Goal: Task Accomplishment & Management: Complete application form

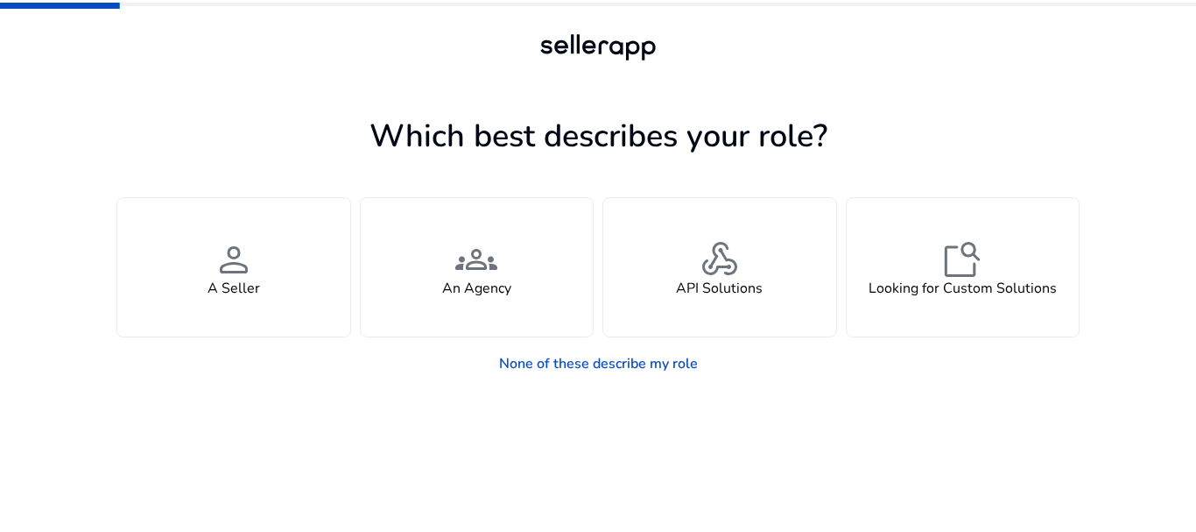
click at [185, 251] on div "person A Seller" at bounding box center [233, 267] width 233 height 138
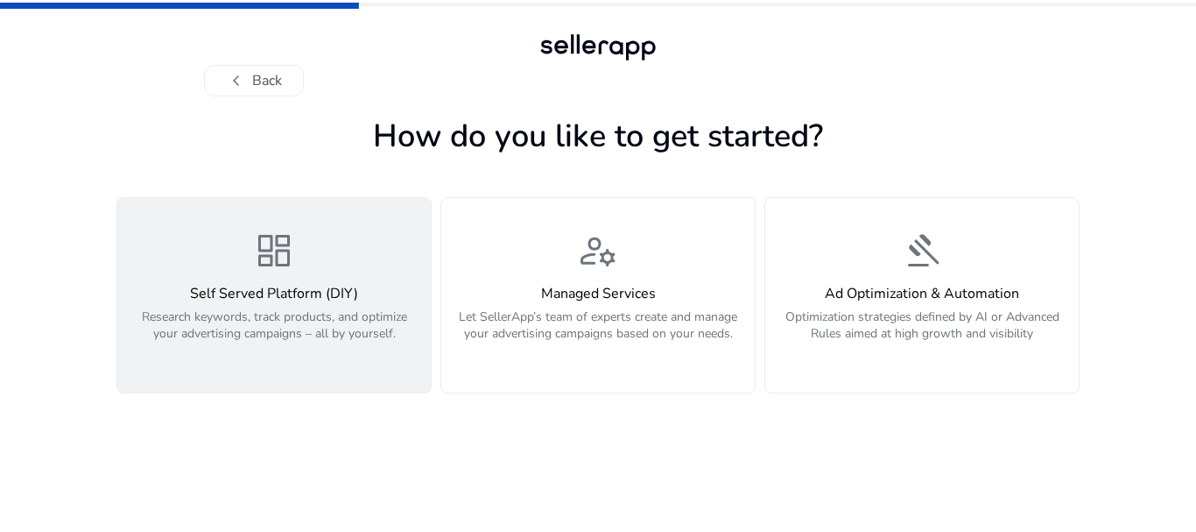
click at [315, 275] on div "dashboard Self Served Platform (DIY) Research keywords, track products, and opt…" at bounding box center [274, 294] width 293 height 131
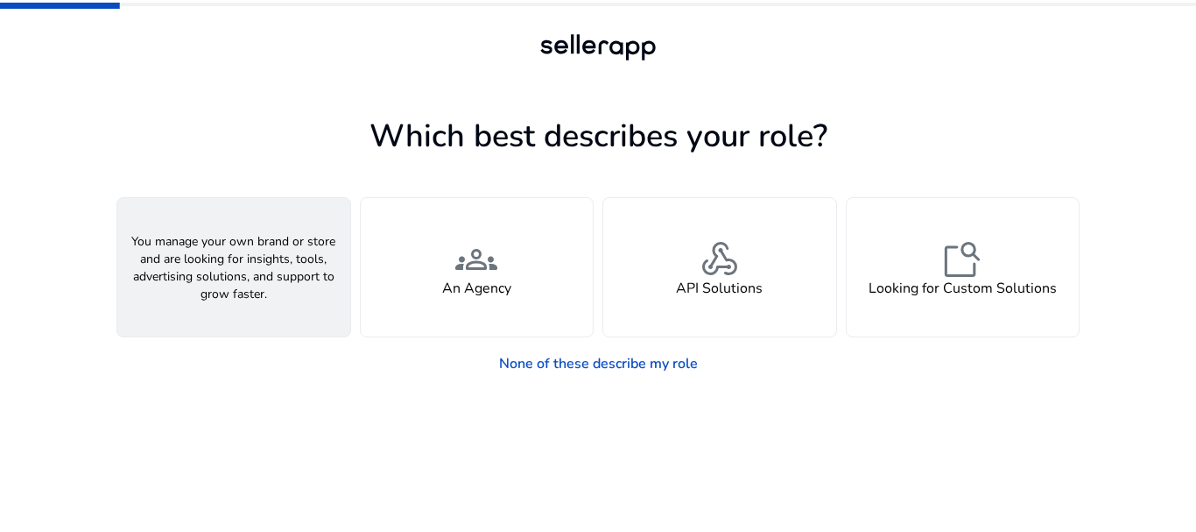
click at [293, 305] on div "person A Seller" at bounding box center [233, 267] width 233 height 138
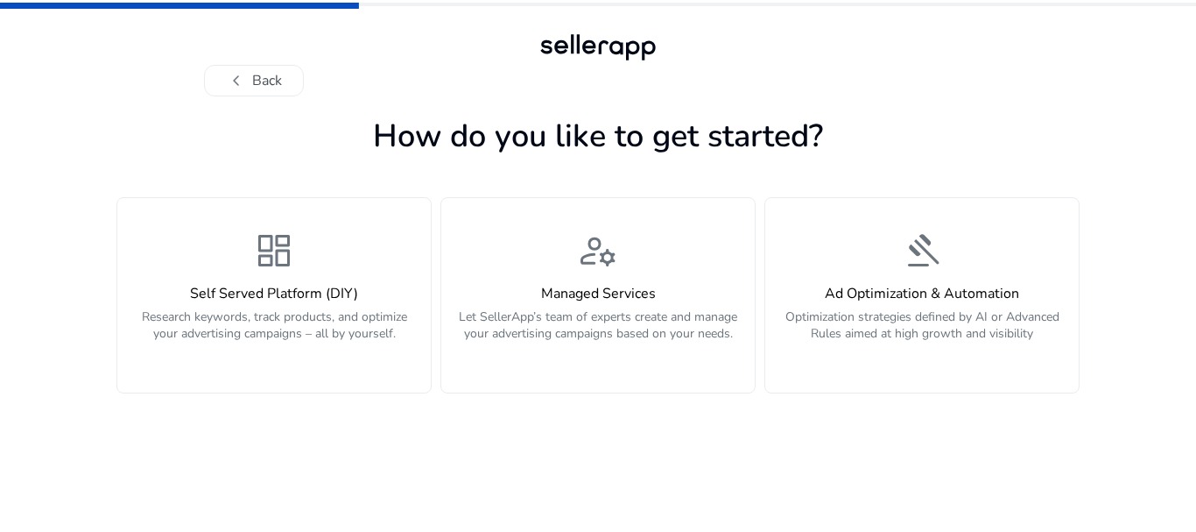
click at [293, 305] on div "Self Served Platform (DIY) Research keywords, track products, and optimize your…" at bounding box center [274, 322] width 293 height 75
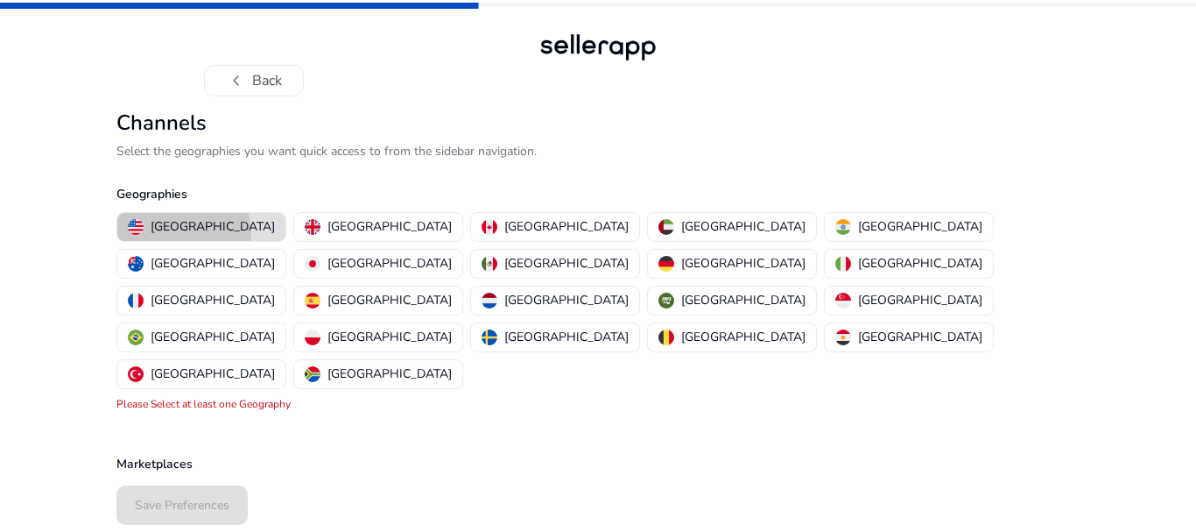
click at [183, 232] on p "[GEOGRAPHIC_DATA]" at bounding box center [213, 226] width 124 height 18
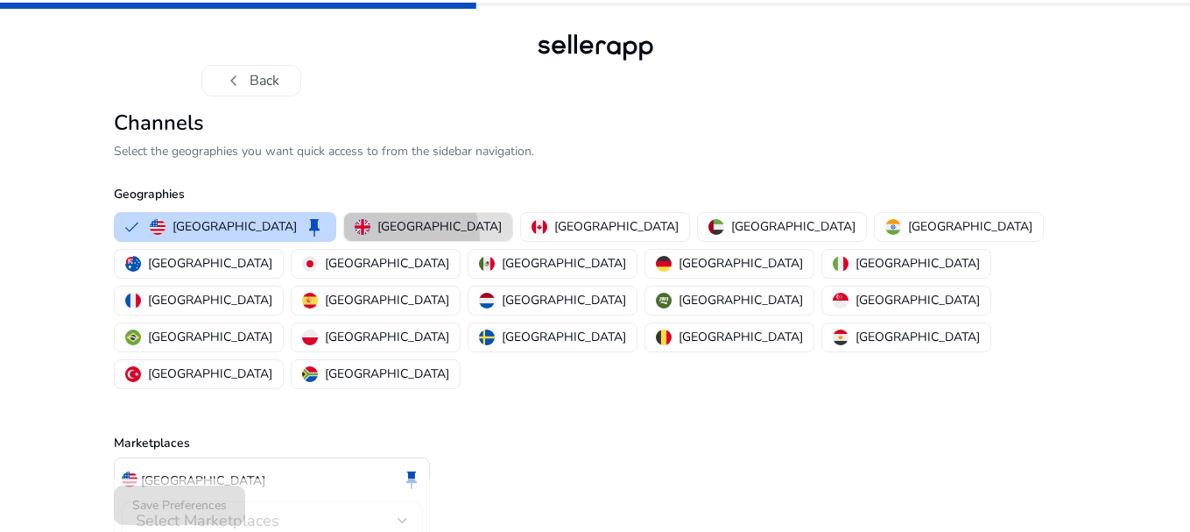
click at [344, 238] on button "[GEOGRAPHIC_DATA]" at bounding box center [428, 227] width 168 height 28
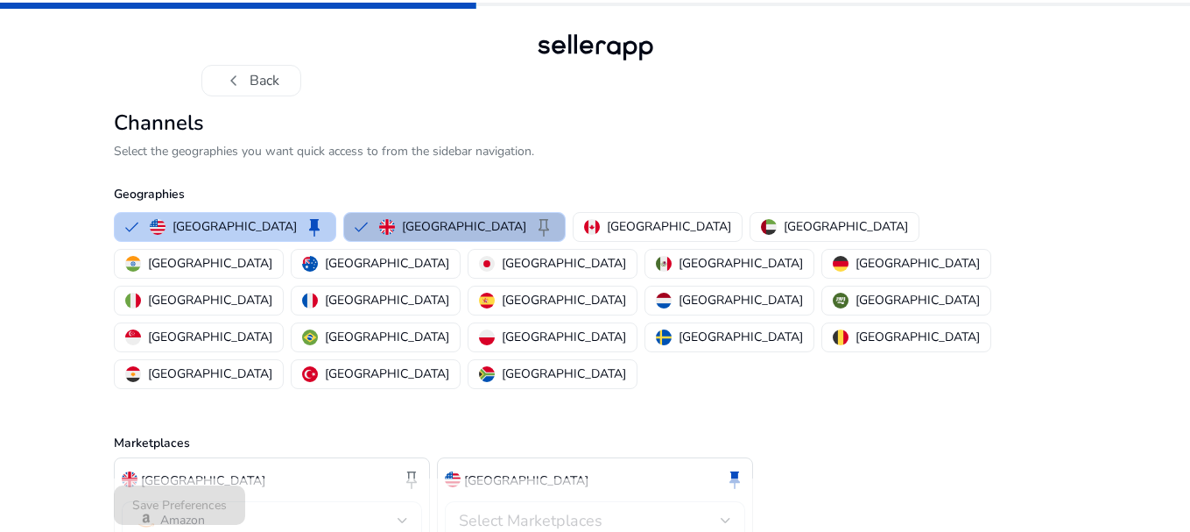
click at [210, 234] on p "United States" at bounding box center [235, 226] width 124 height 18
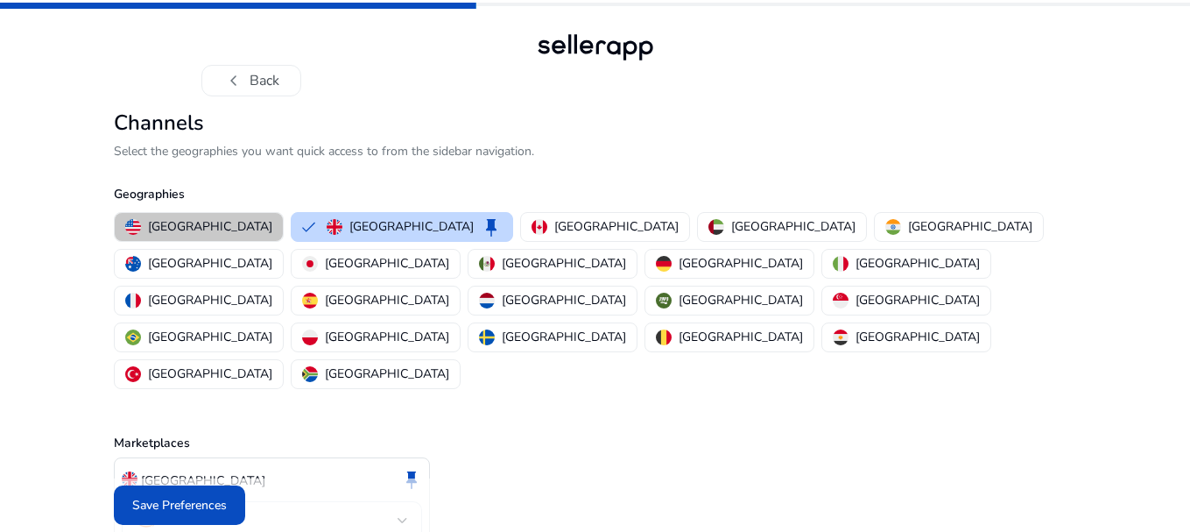
click at [212, 234] on p "United States" at bounding box center [210, 226] width 124 height 18
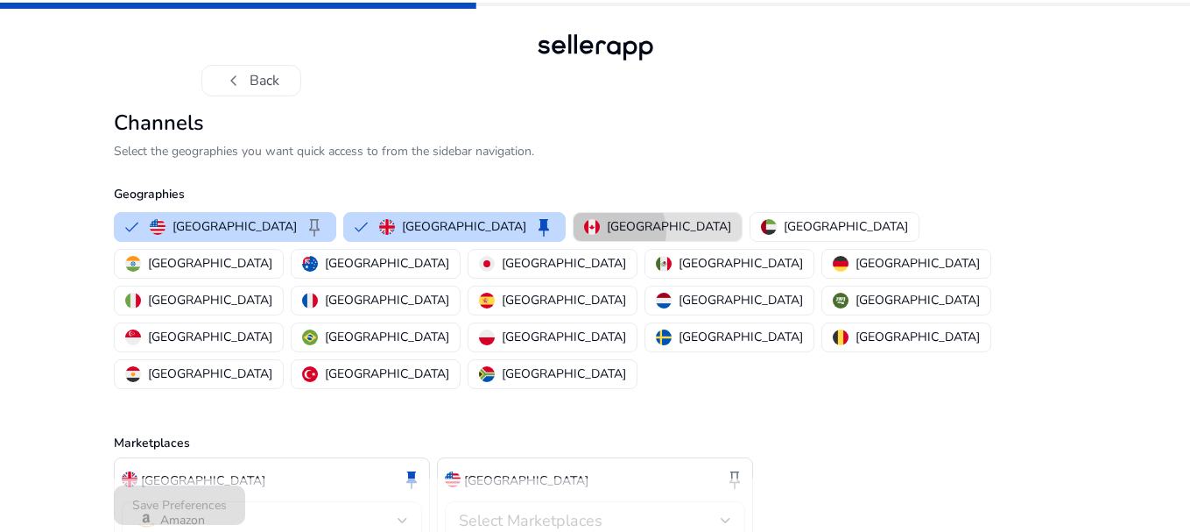
click at [607, 231] on p "Canada" at bounding box center [669, 226] width 124 height 18
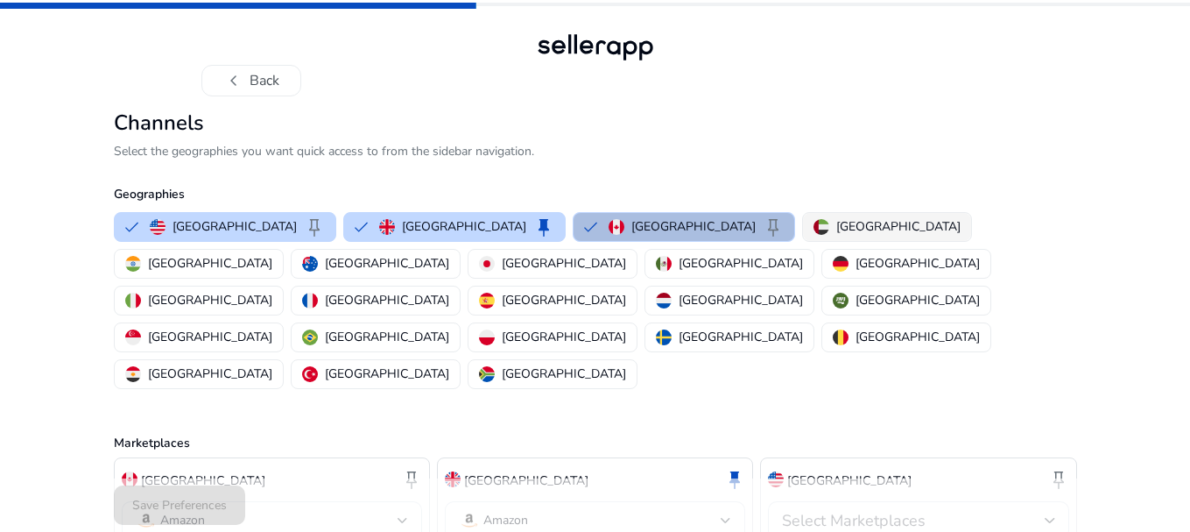
click at [836, 236] on p "United Arab Emirates" at bounding box center [898, 226] width 124 height 18
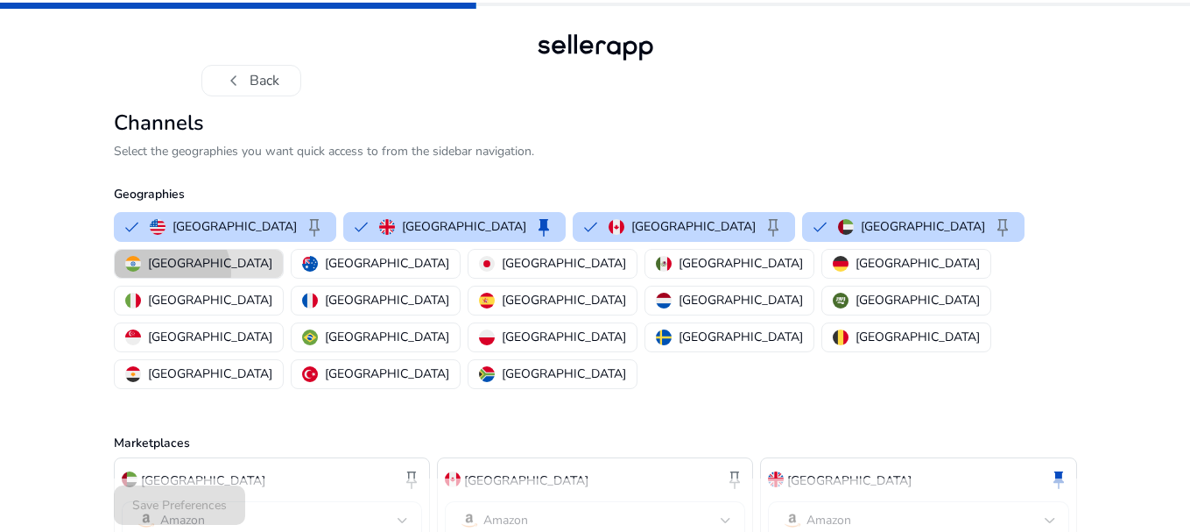
click at [272, 254] on p "India" at bounding box center [210, 263] width 124 height 18
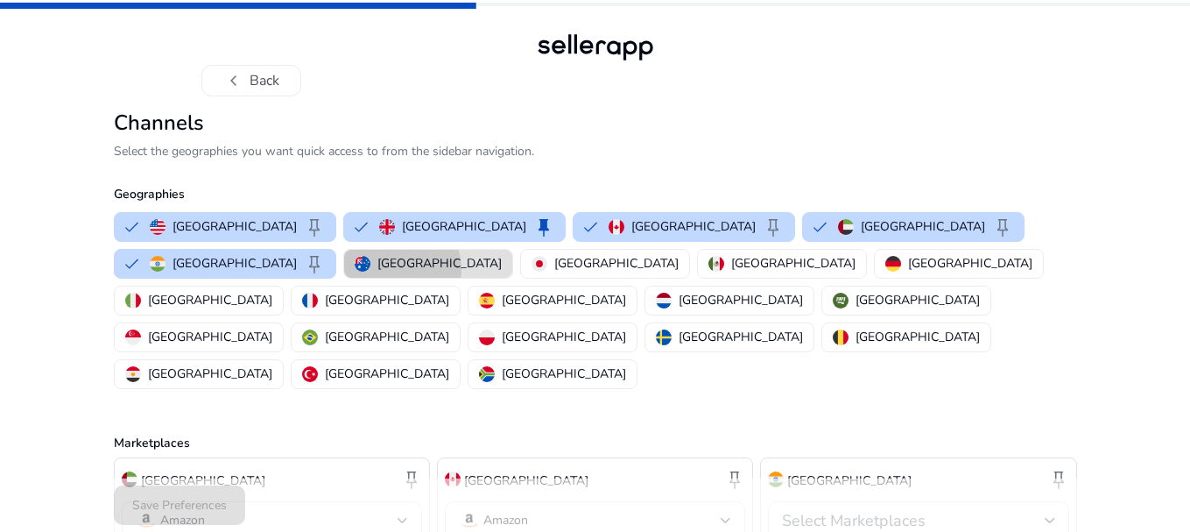
click at [377, 269] on p "Australia" at bounding box center [439, 263] width 124 height 18
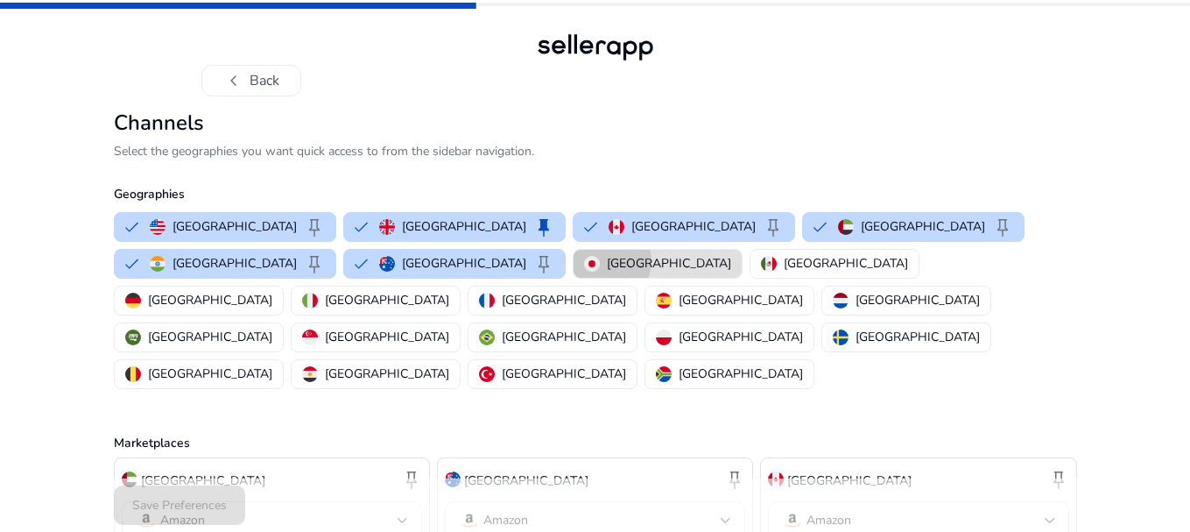
click at [584, 261] on div "Japan" at bounding box center [657, 263] width 147 height 18
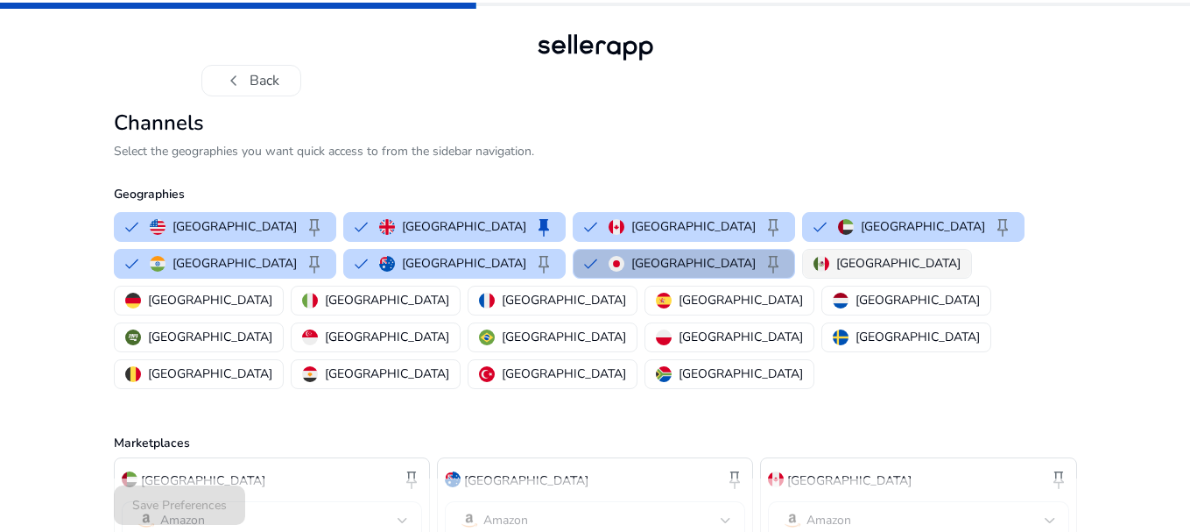
click at [836, 262] on p "Mexico" at bounding box center [898, 263] width 124 height 18
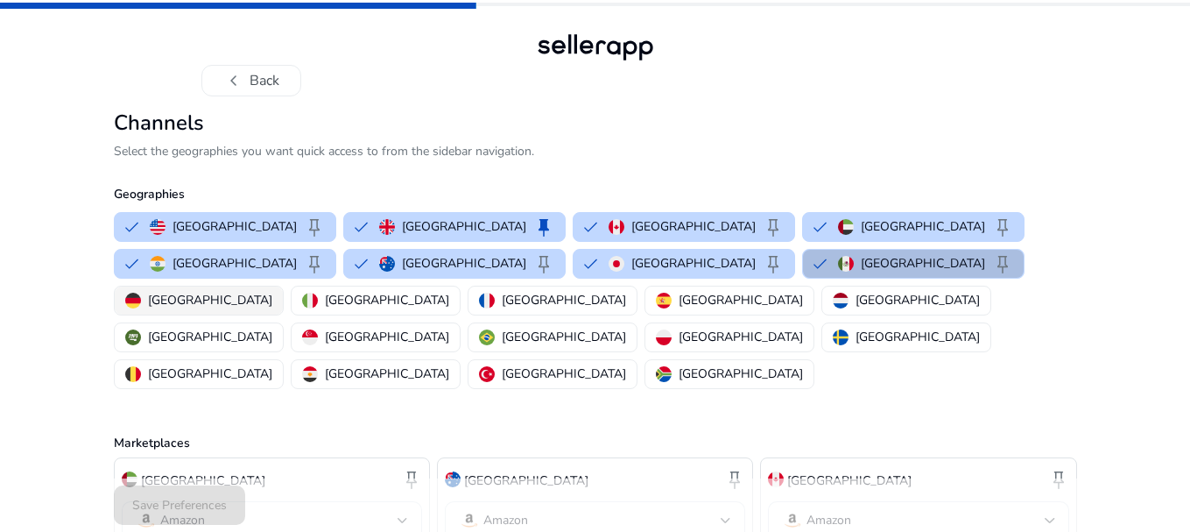
click at [283, 286] on button "Germany" at bounding box center [199, 300] width 168 height 28
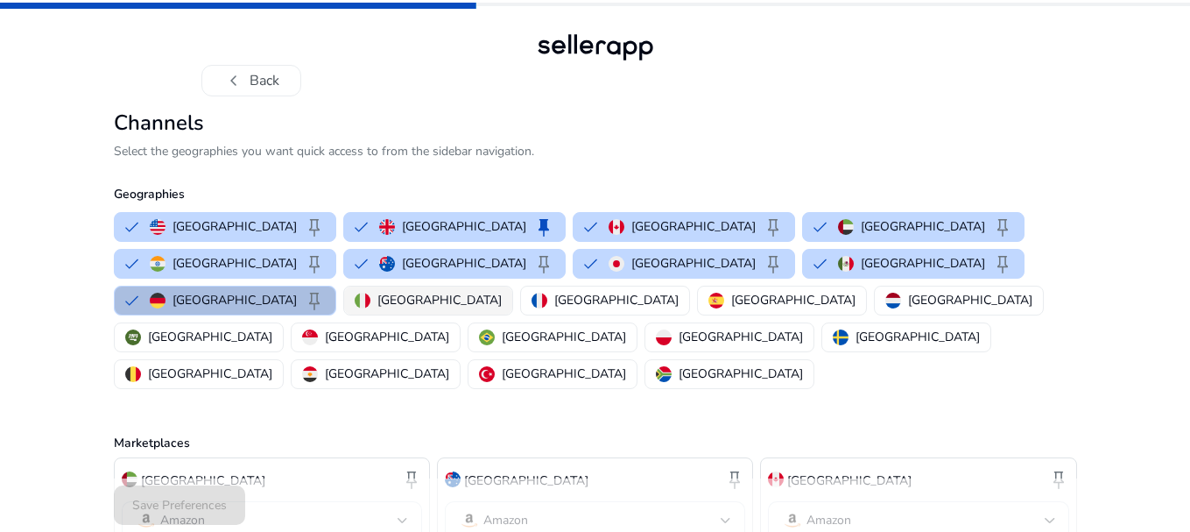
click at [370, 293] on img "button" at bounding box center [363, 301] width 16 height 16
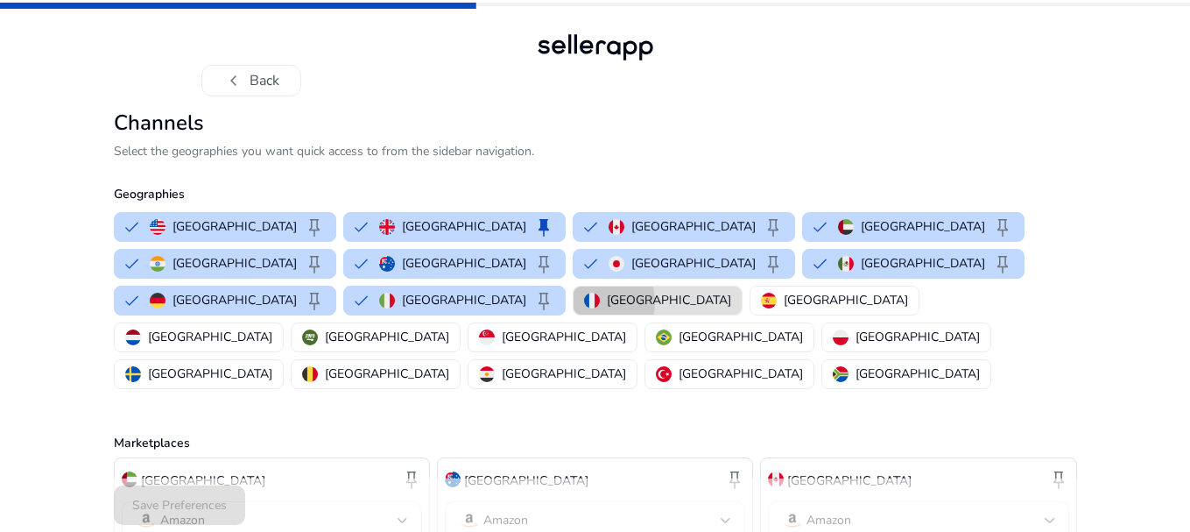
click at [600, 293] on img "button" at bounding box center [592, 301] width 16 height 16
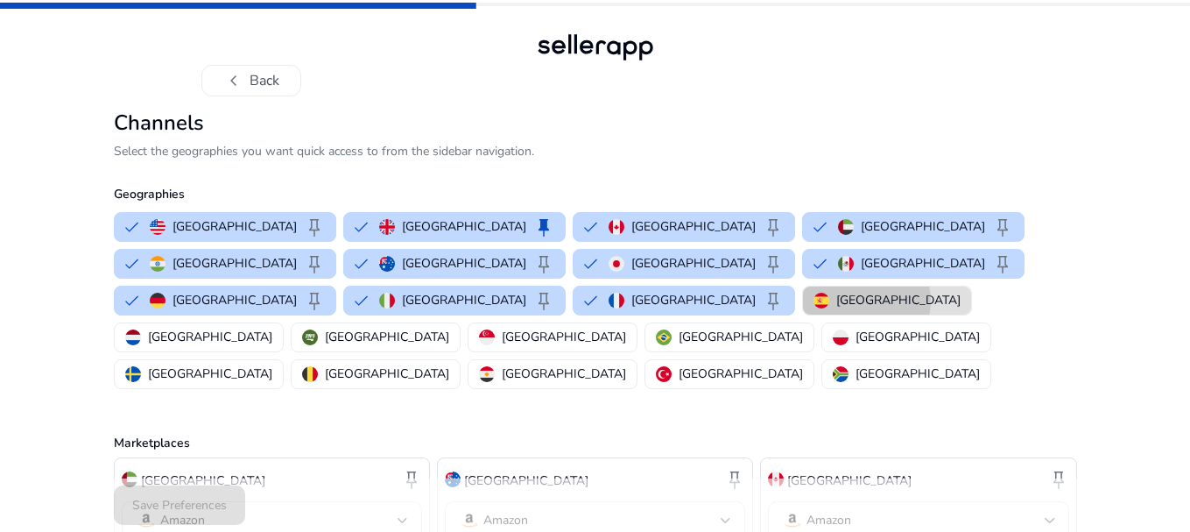
click at [961, 291] on p "Spain" at bounding box center [898, 300] width 124 height 18
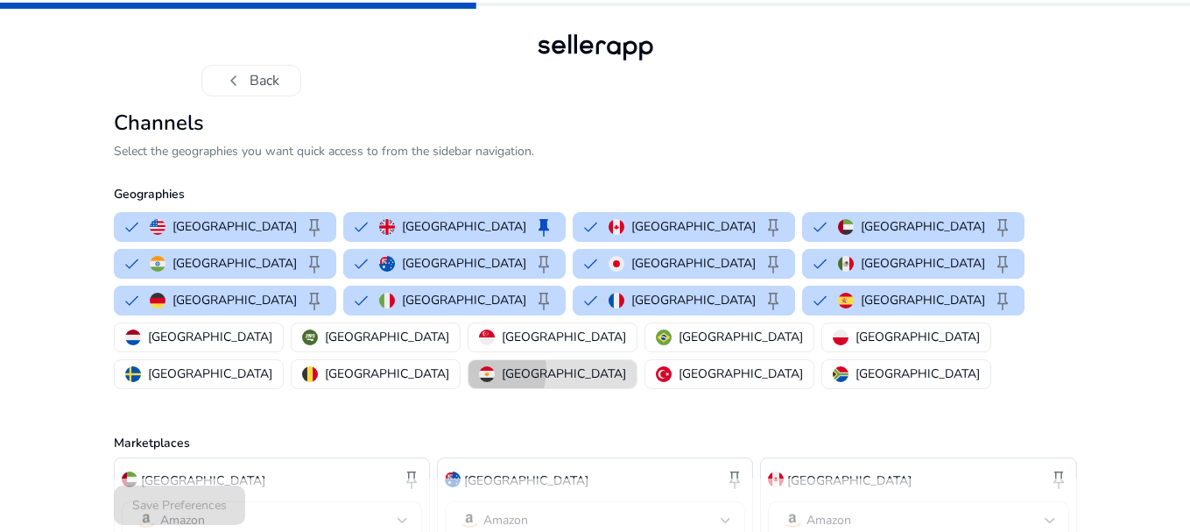
click at [637, 360] on button "Egypt" at bounding box center [553, 374] width 168 height 28
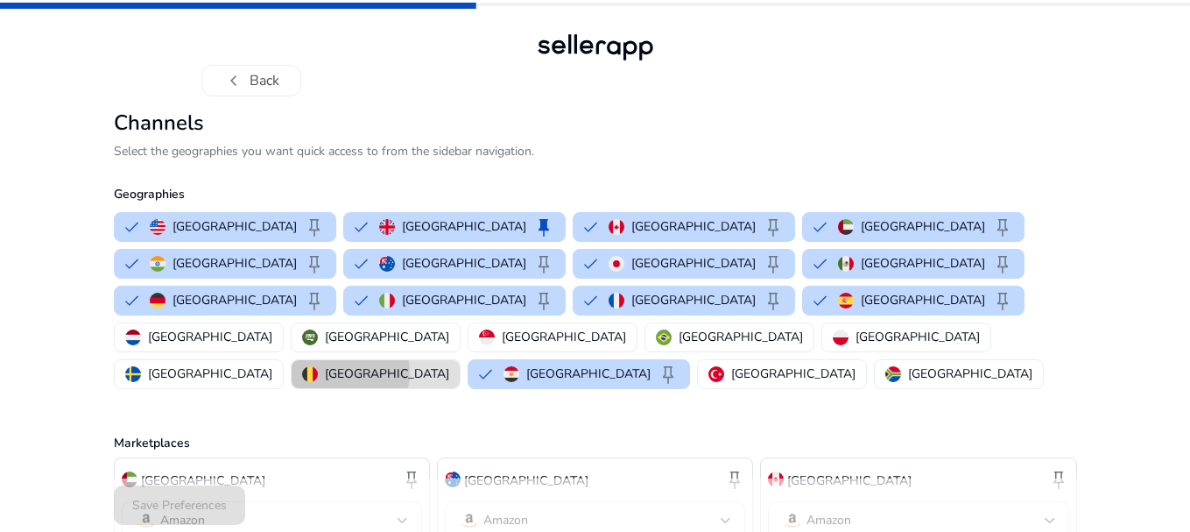
click at [449, 364] on p "Belgium" at bounding box center [387, 373] width 124 height 18
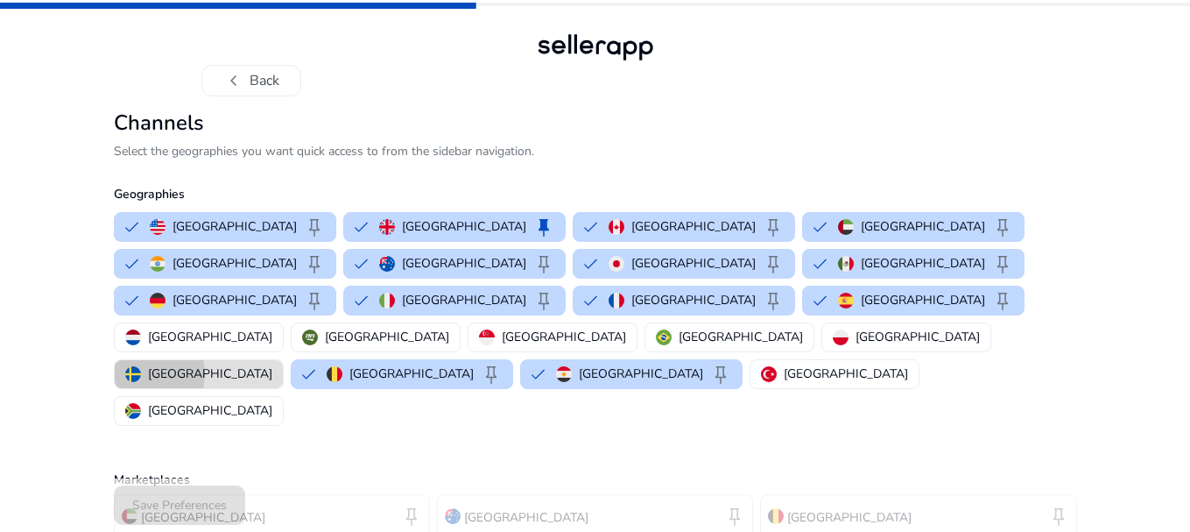
click at [272, 364] on p "Sweden" at bounding box center [210, 373] width 124 height 18
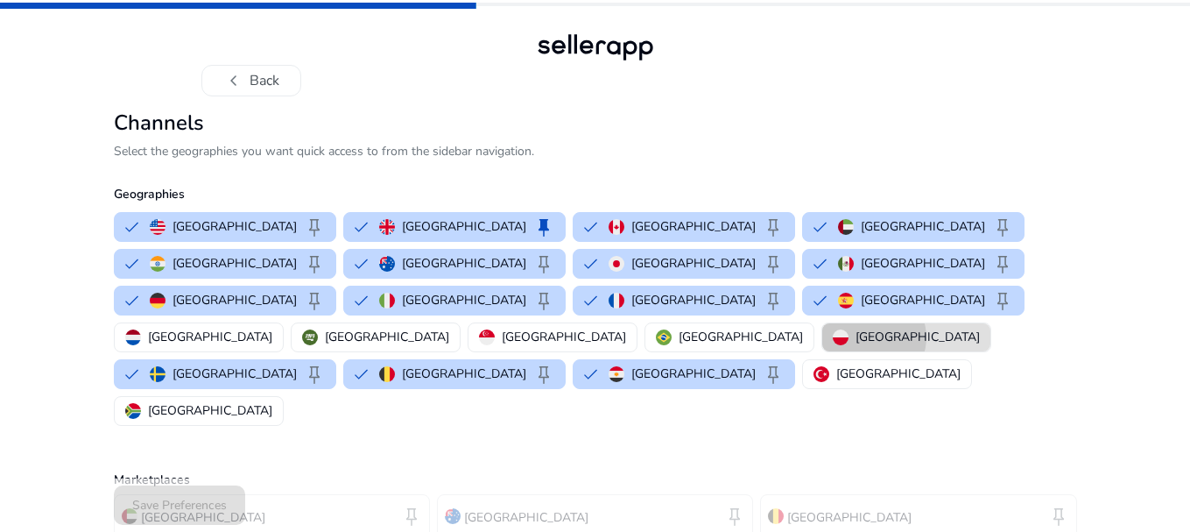
click at [856, 328] on p "Poland" at bounding box center [918, 337] width 124 height 18
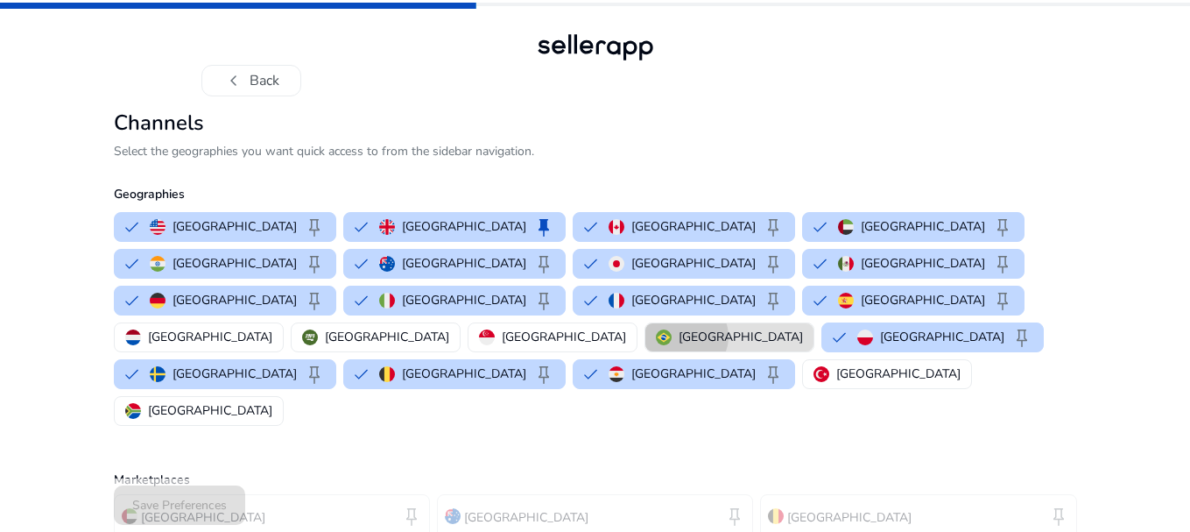
click at [679, 328] on p "Brazil" at bounding box center [741, 337] width 124 height 18
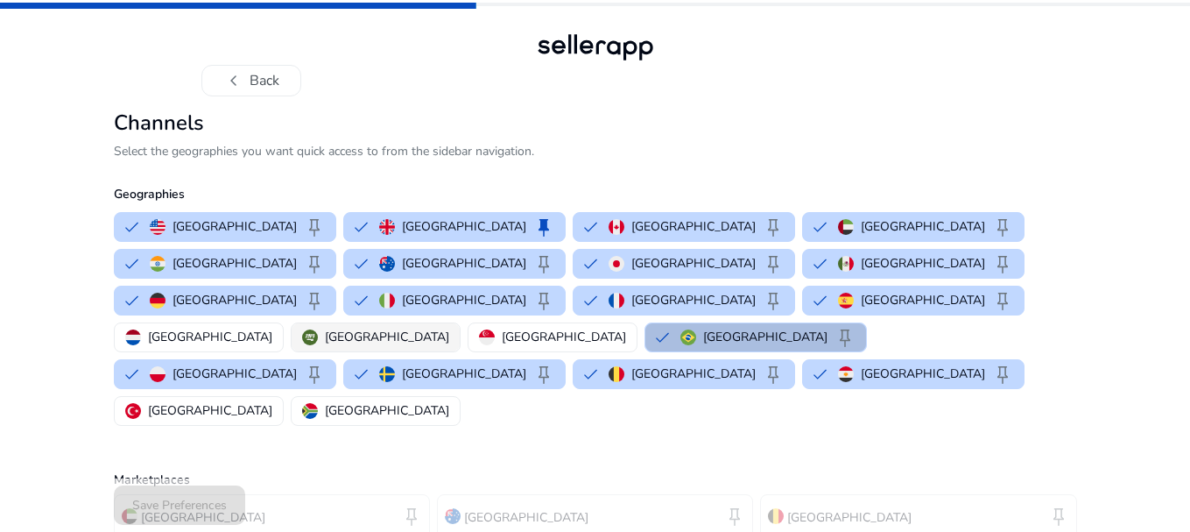
click at [442, 328] on p "Saudi Arabia" at bounding box center [387, 337] width 124 height 18
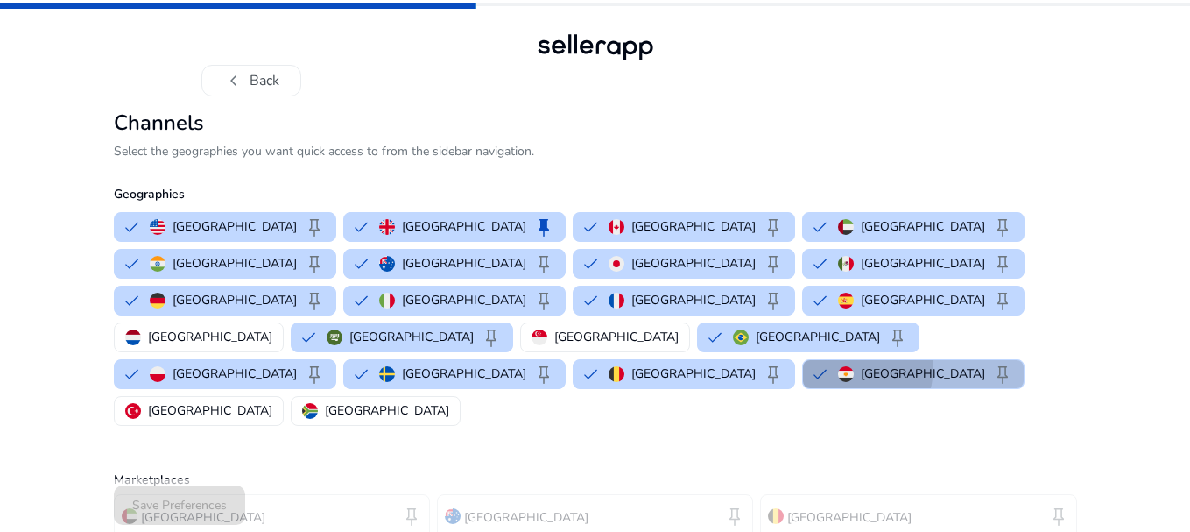
click at [803, 360] on button "Egypt keep" at bounding box center [913, 374] width 221 height 28
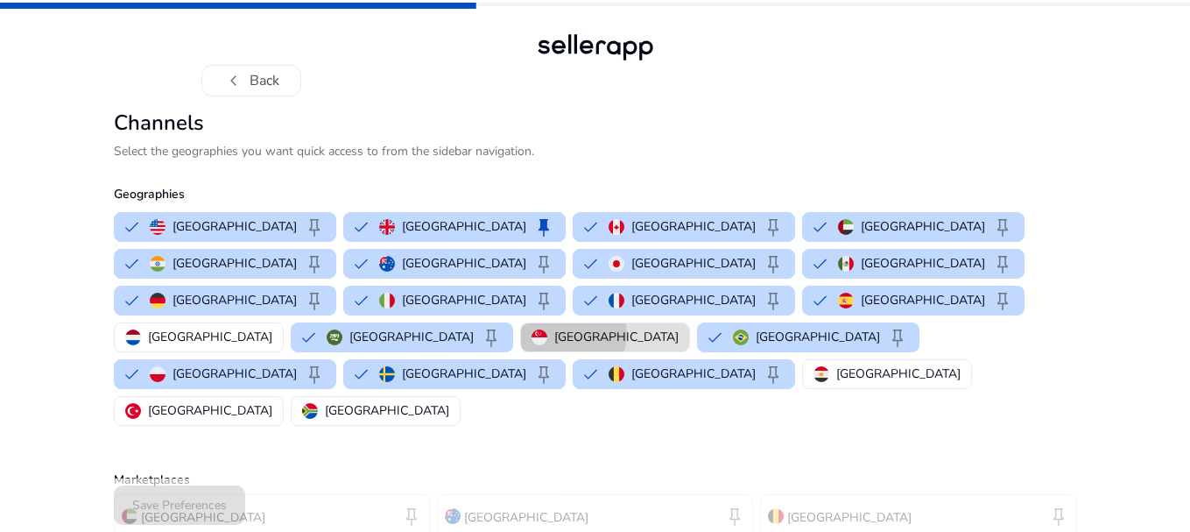
click at [598, 328] on p "Singapore" at bounding box center [616, 337] width 124 height 18
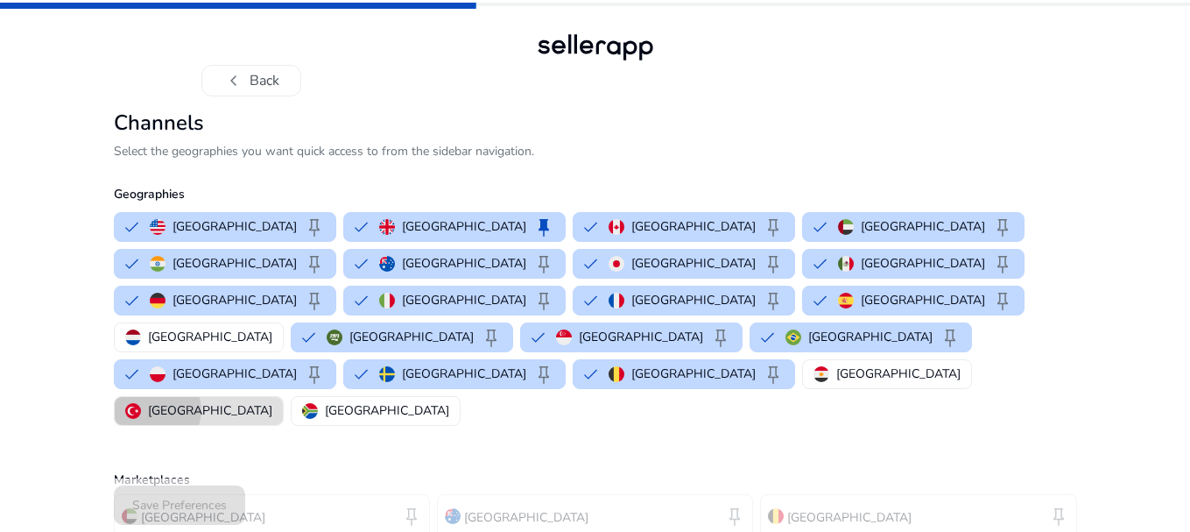
click at [272, 401] on p "Turkey" at bounding box center [210, 410] width 124 height 18
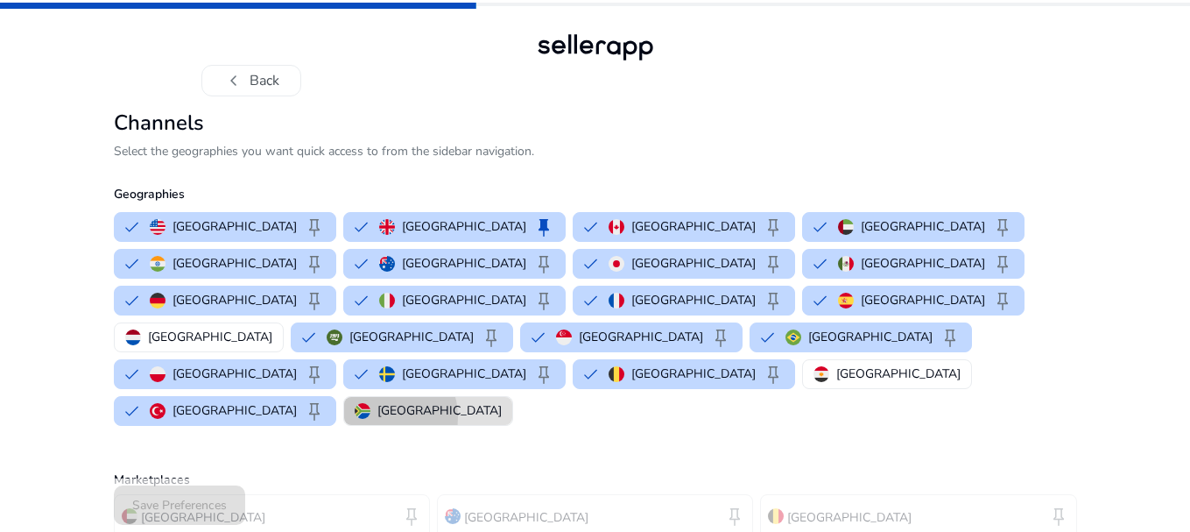
click at [502, 401] on p "South Africa" at bounding box center [439, 410] width 124 height 18
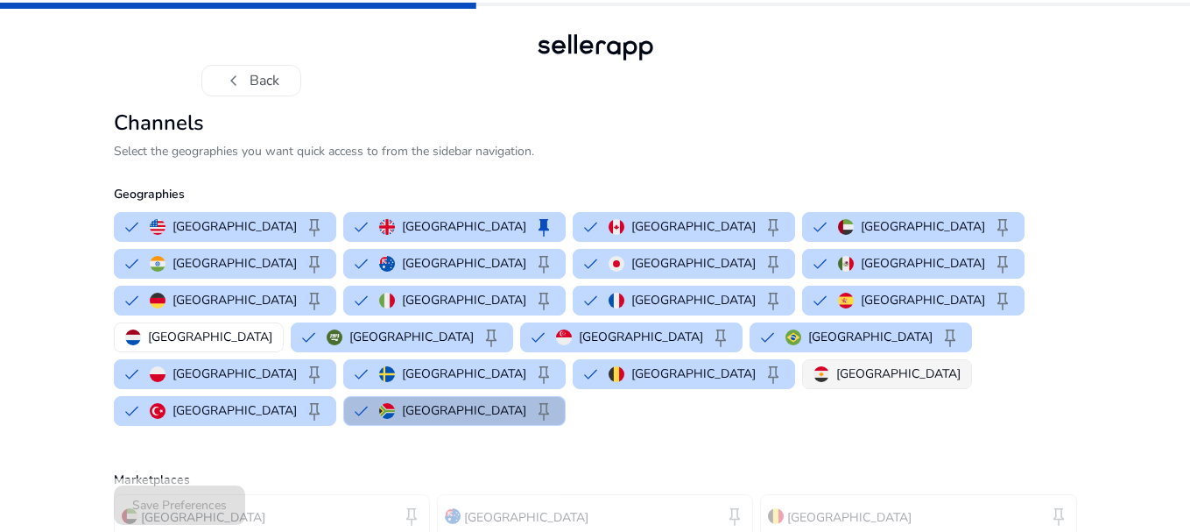
click at [836, 364] on p "Egypt" at bounding box center [898, 373] width 124 height 18
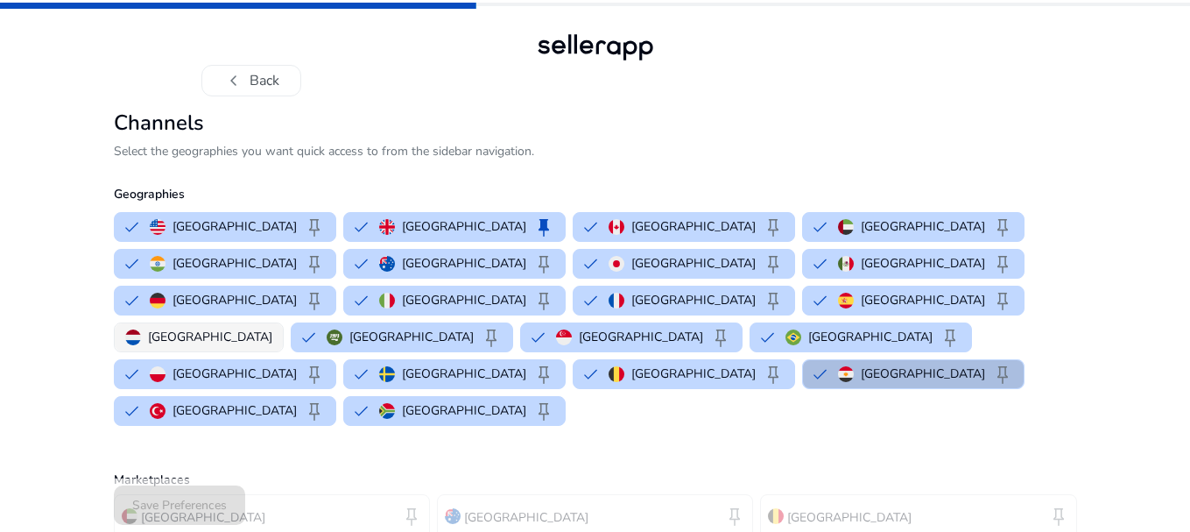
click at [272, 328] on p "Netherlands" at bounding box center [210, 337] width 124 height 18
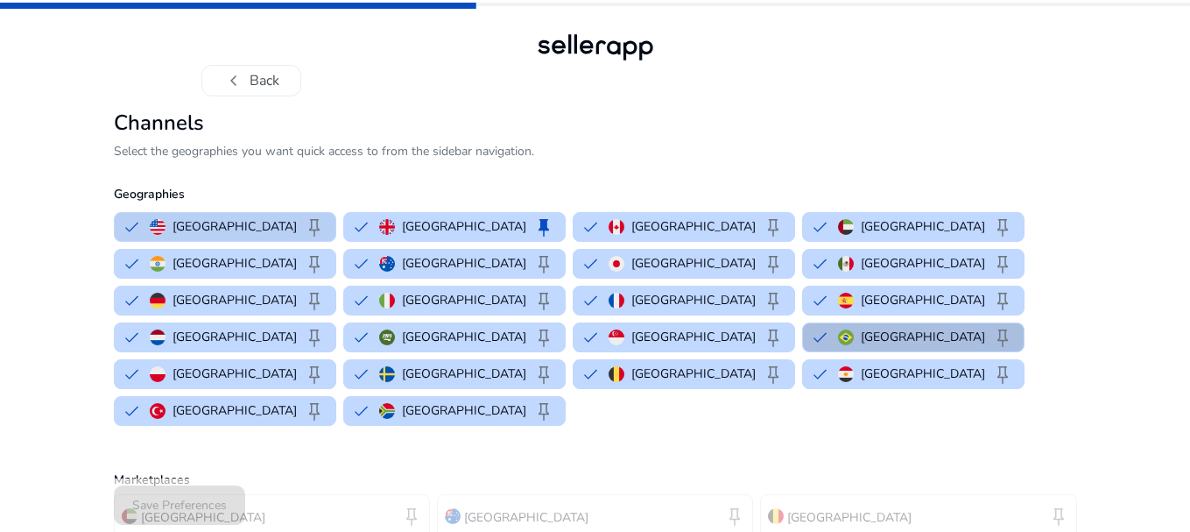
click at [179, 232] on p "United States" at bounding box center [235, 226] width 124 height 18
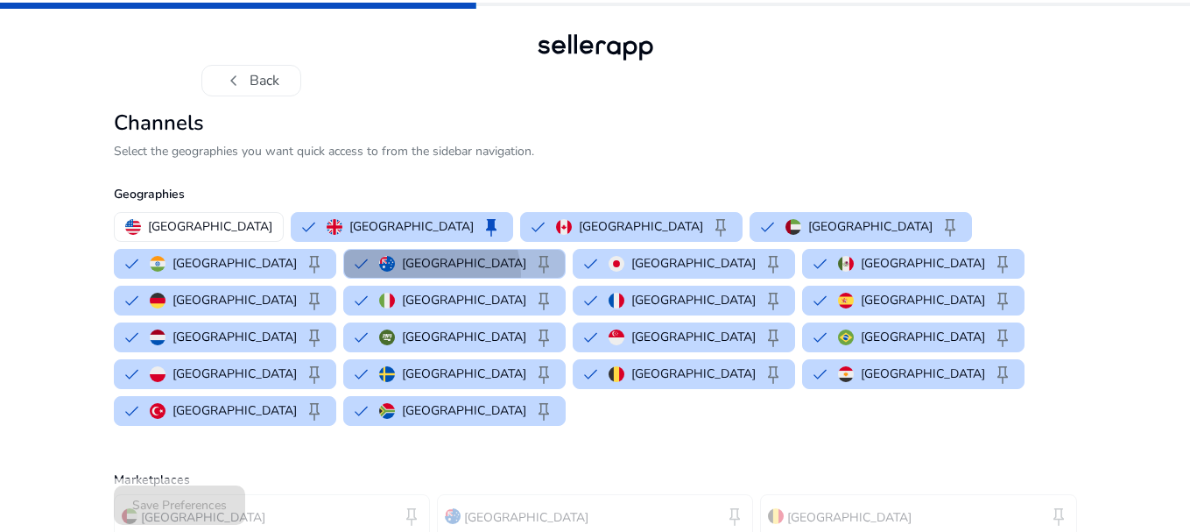
click at [344, 274] on button "Australia keep" at bounding box center [454, 264] width 221 height 28
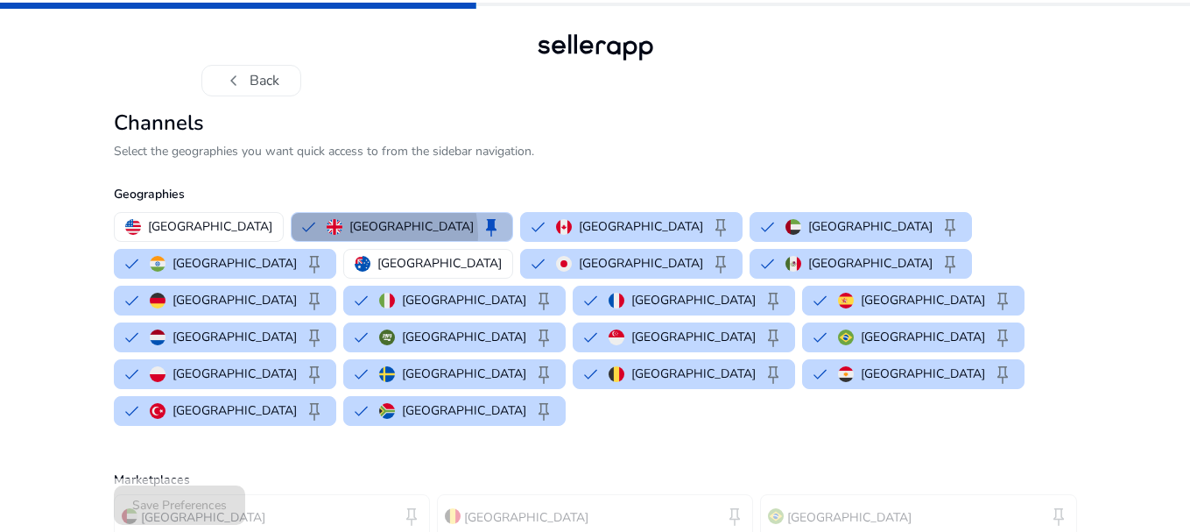
click at [327, 236] on div "United Kingdom keep" at bounding box center [414, 226] width 175 height 21
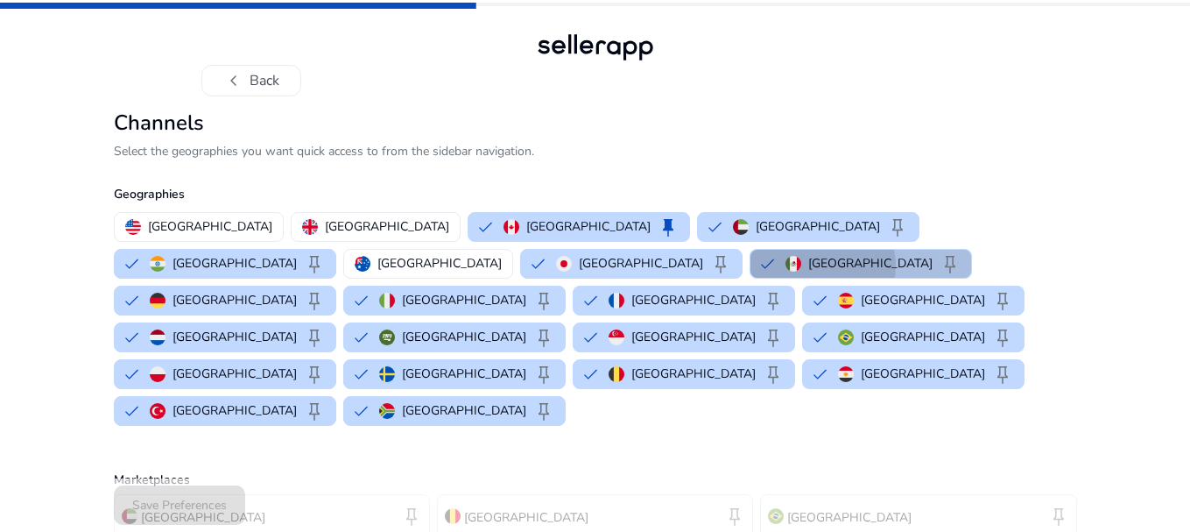
click at [808, 266] on p "Mexico" at bounding box center [870, 263] width 124 height 18
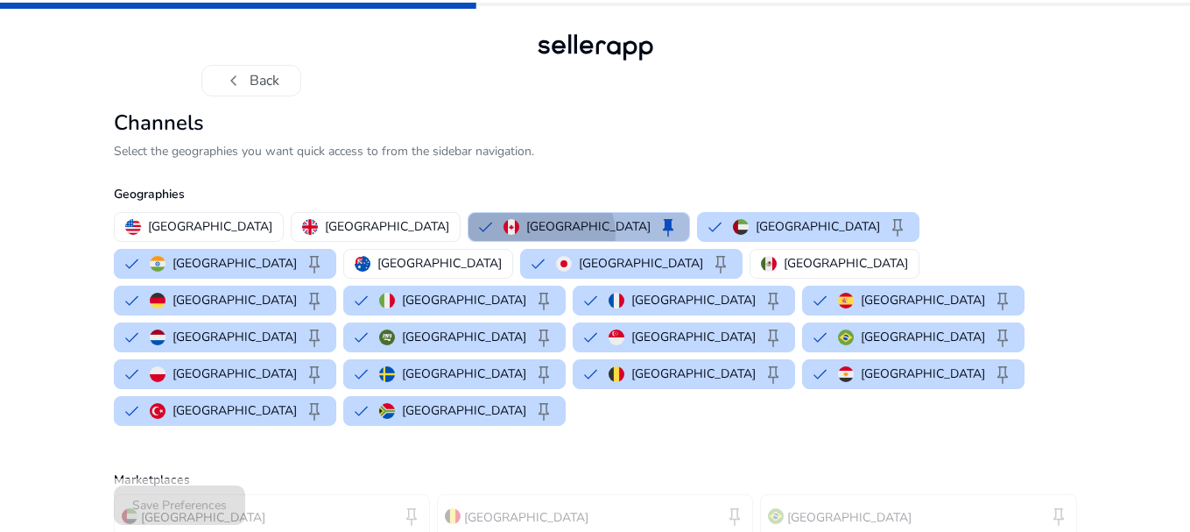
click at [526, 235] on p "Canada" at bounding box center [588, 226] width 124 height 18
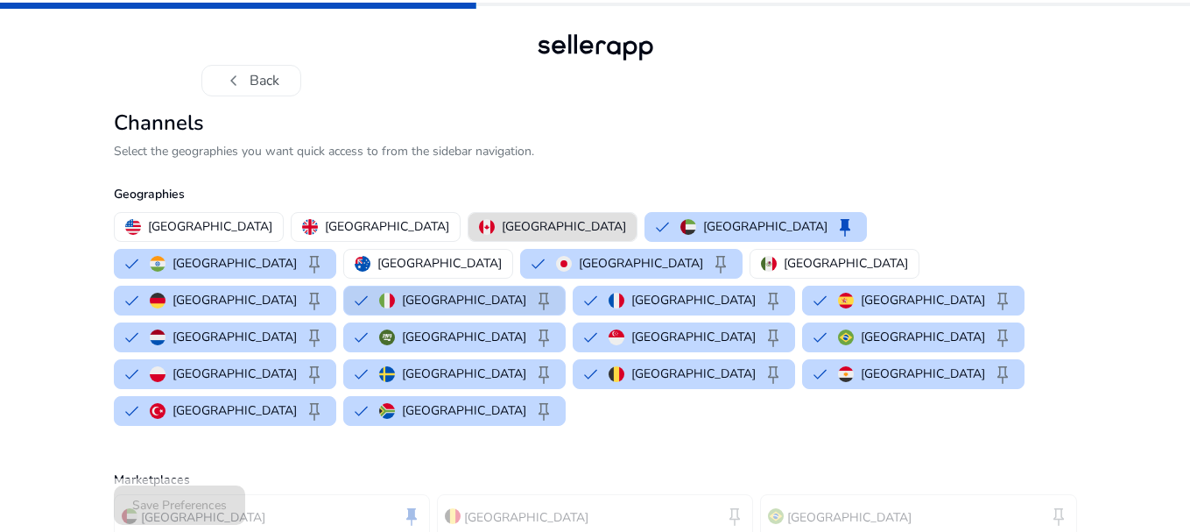
click at [431, 291] on p "Italy" at bounding box center [464, 300] width 124 height 18
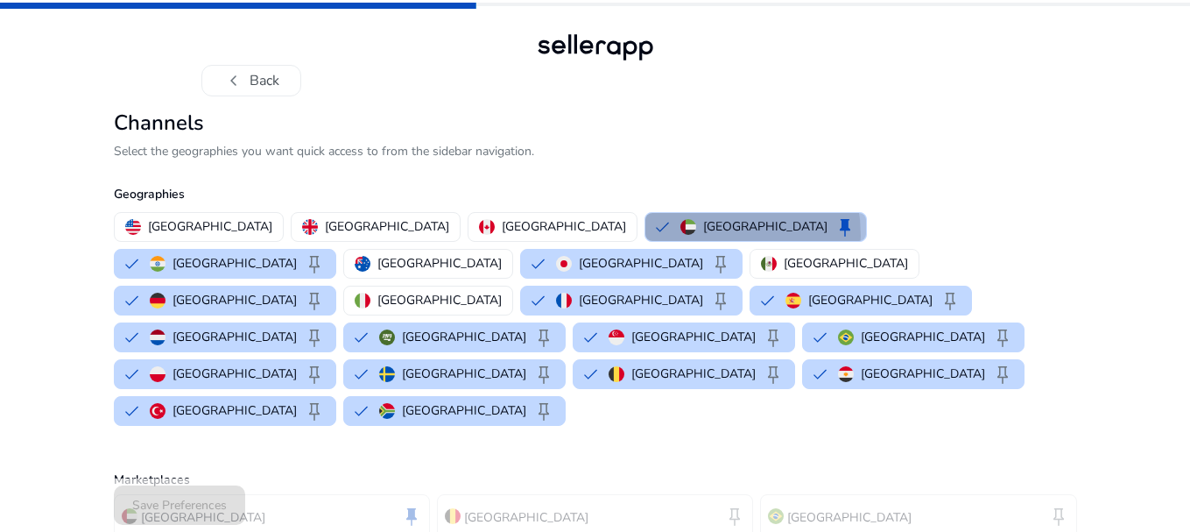
click at [680, 236] on div "United Arab Emirates keep" at bounding box center [767, 226] width 175 height 21
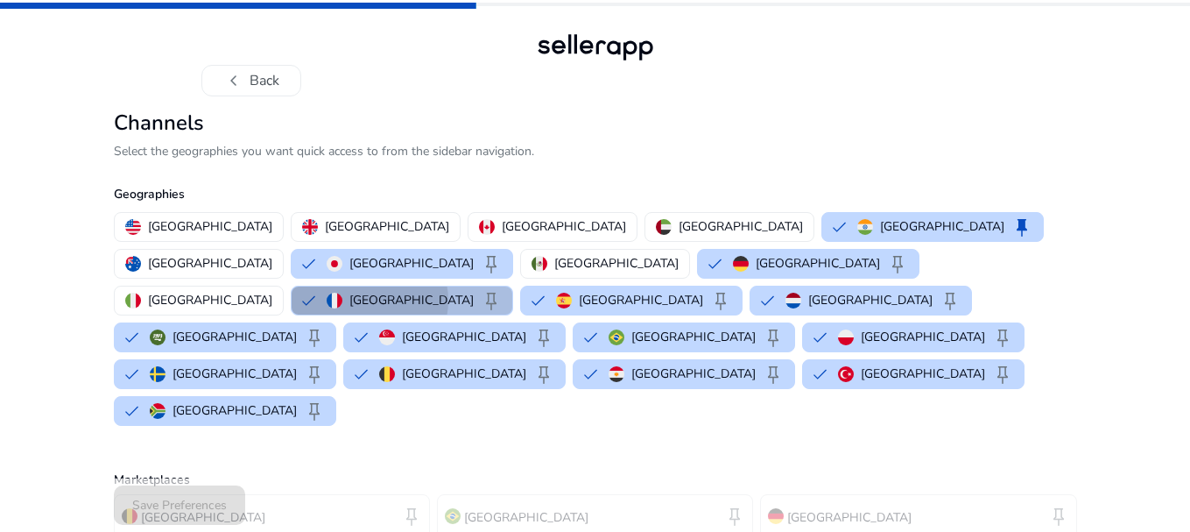
click at [474, 291] on p "France" at bounding box center [411, 300] width 124 height 18
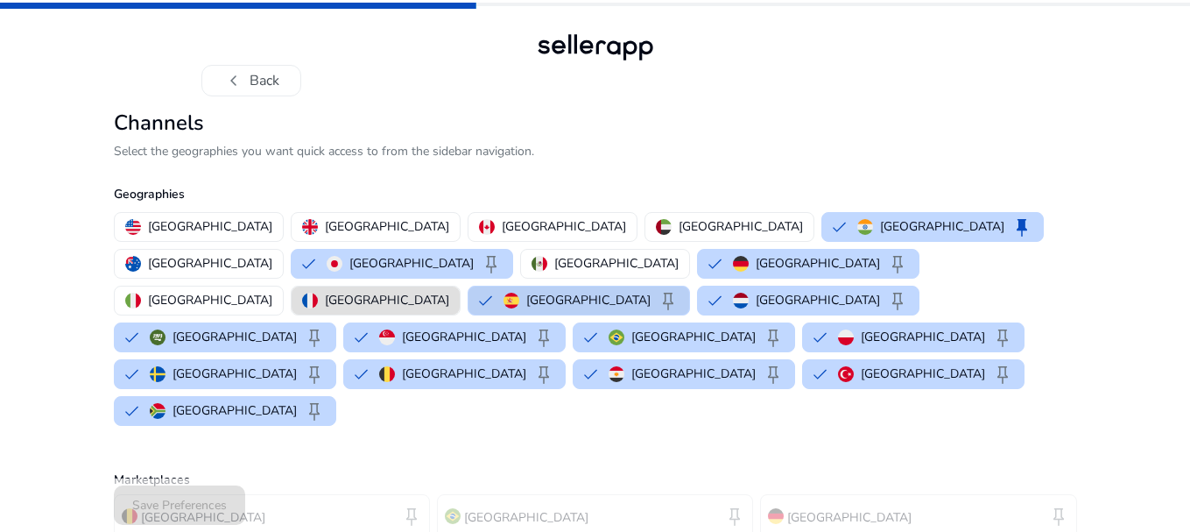
click at [519, 293] on img "button" at bounding box center [512, 301] width 16 height 16
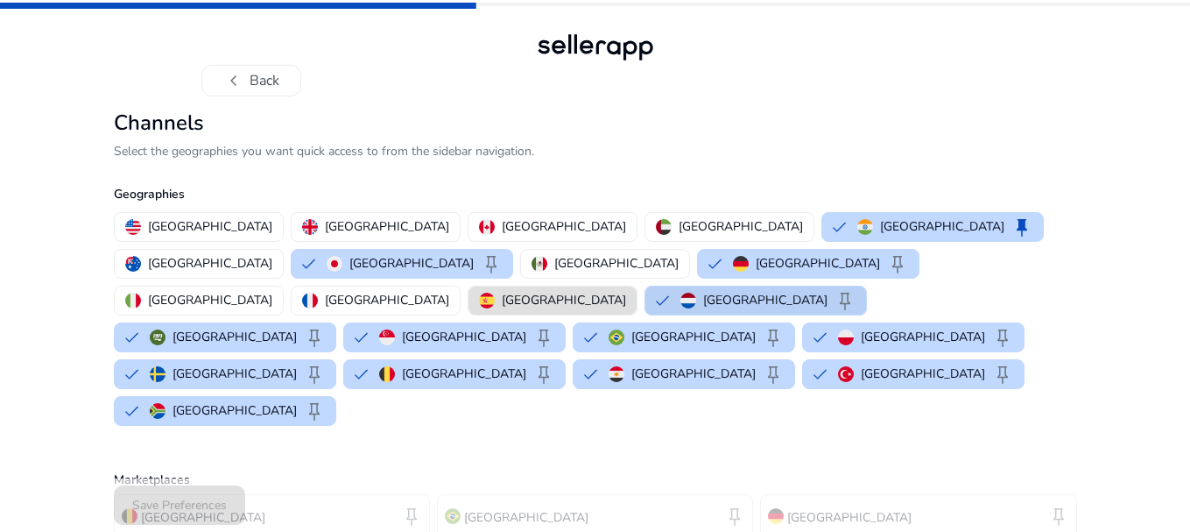
click at [680, 290] on div "Netherlands keep" at bounding box center [767, 300] width 175 height 21
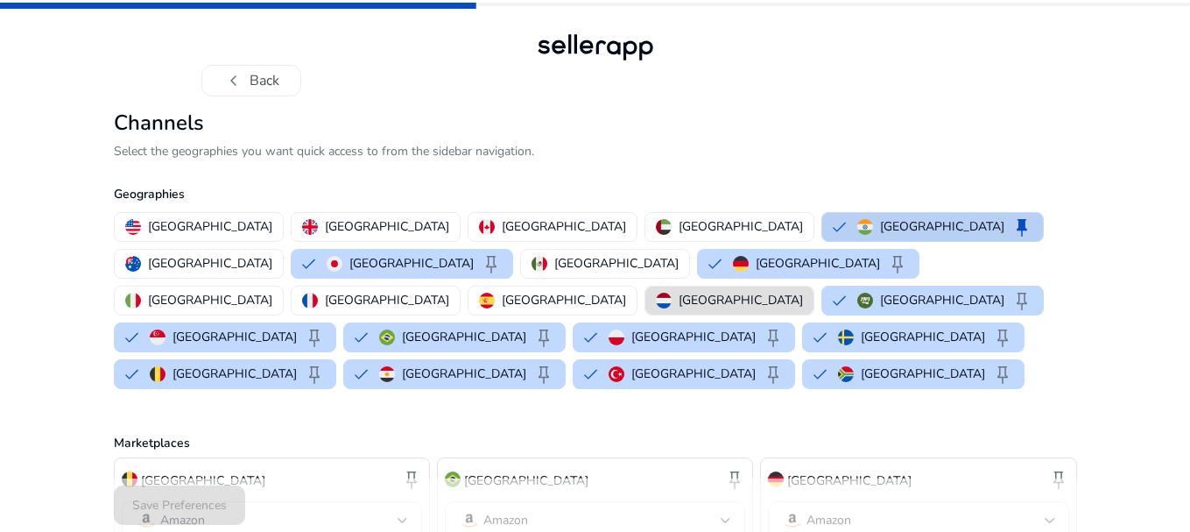
click at [857, 235] on div "India keep" at bounding box center [944, 226] width 175 height 21
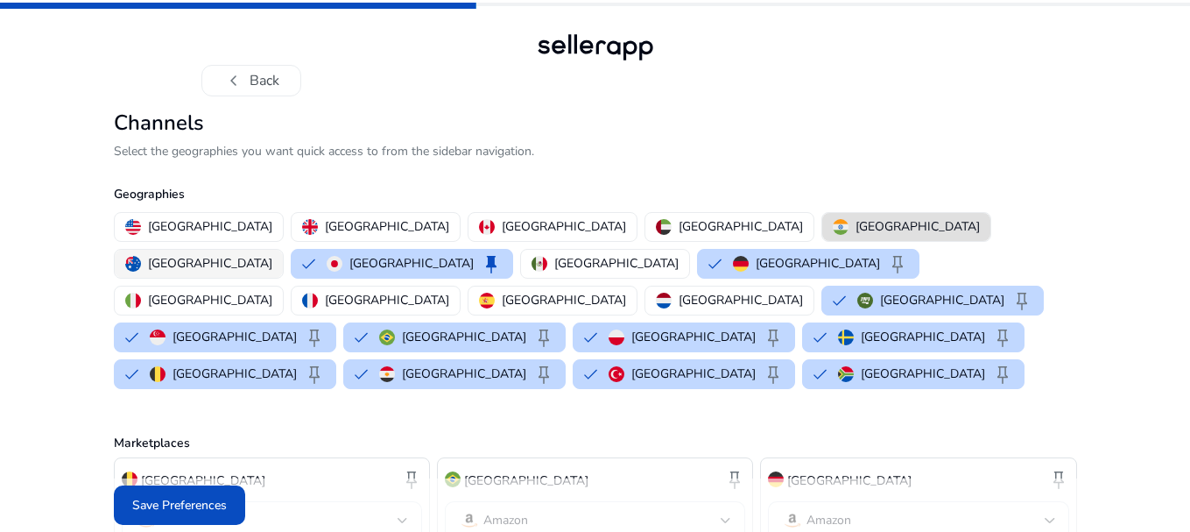
click at [283, 250] on button "Australia" at bounding box center [199, 264] width 168 height 28
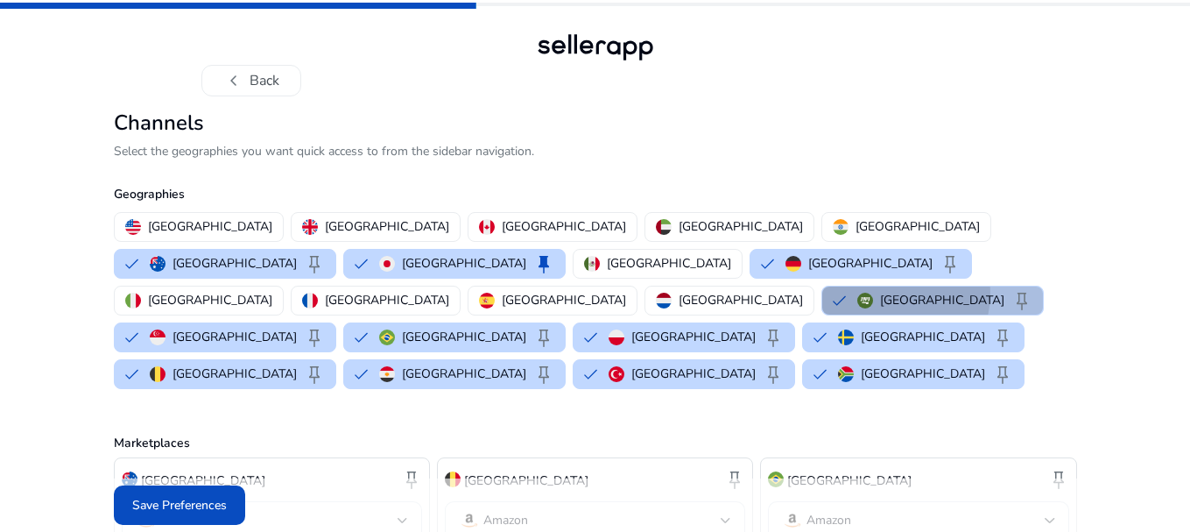
click at [857, 293] on img "button" at bounding box center [865, 301] width 16 height 16
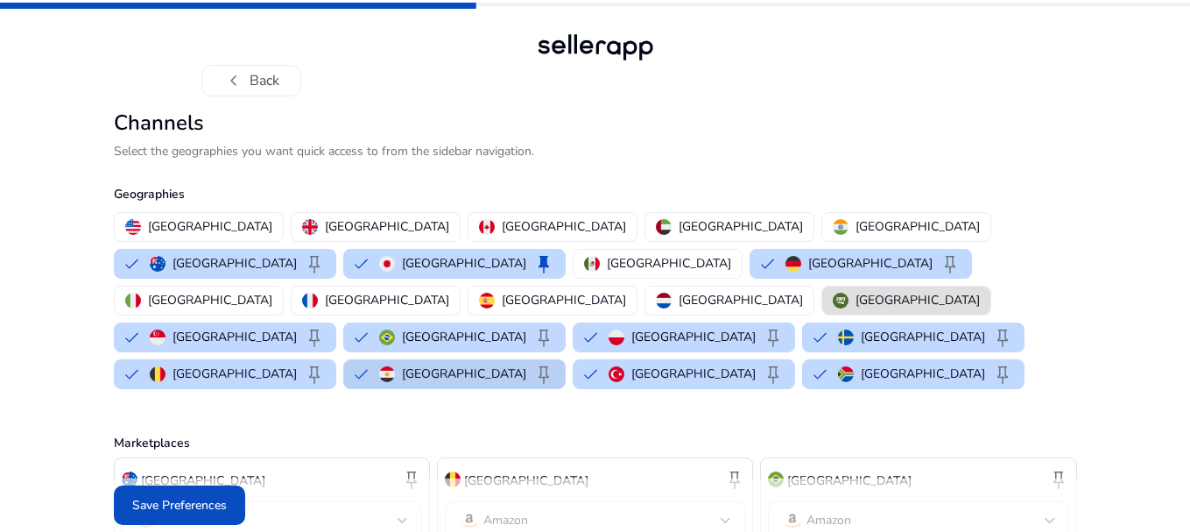
click at [526, 364] on p "Egypt" at bounding box center [464, 373] width 124 height 18
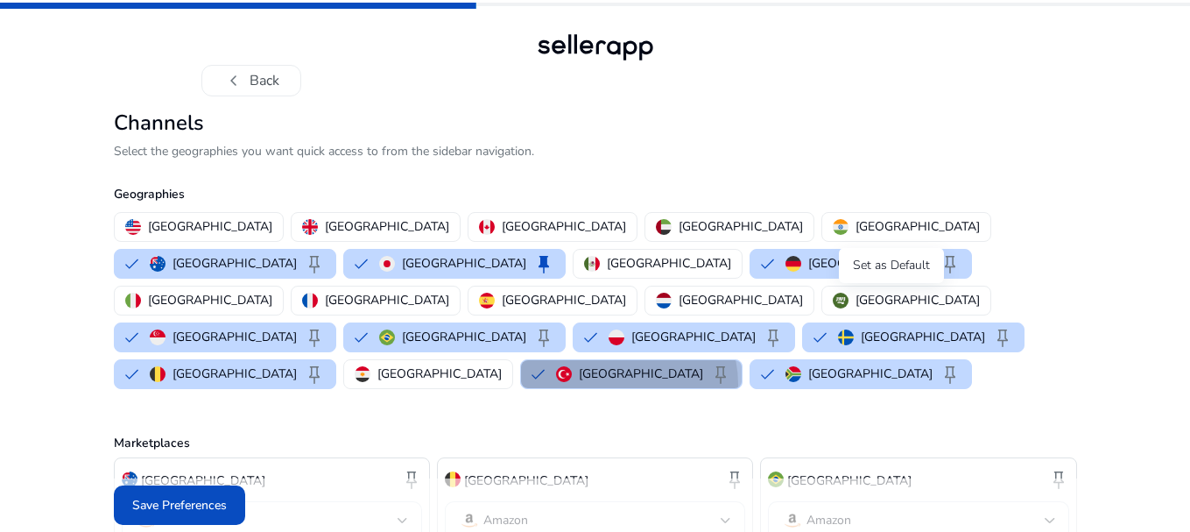
click at [731, 363] on span "keep" at bounding box center [720, 373] width 21 height 21
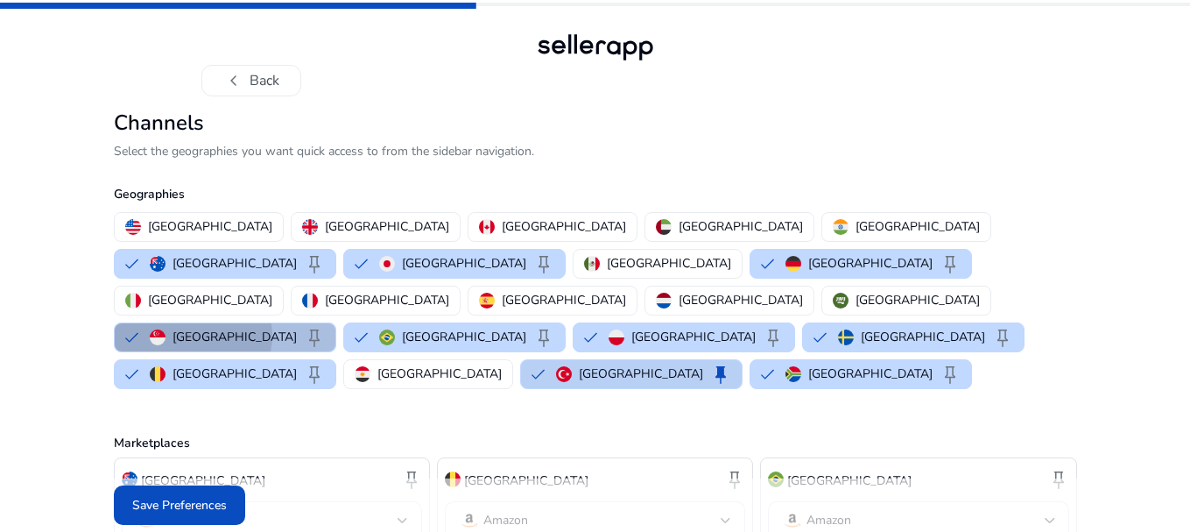
click at [297, 328] on p "Singapore" at bounding box center [235, 337] width 124 height 18
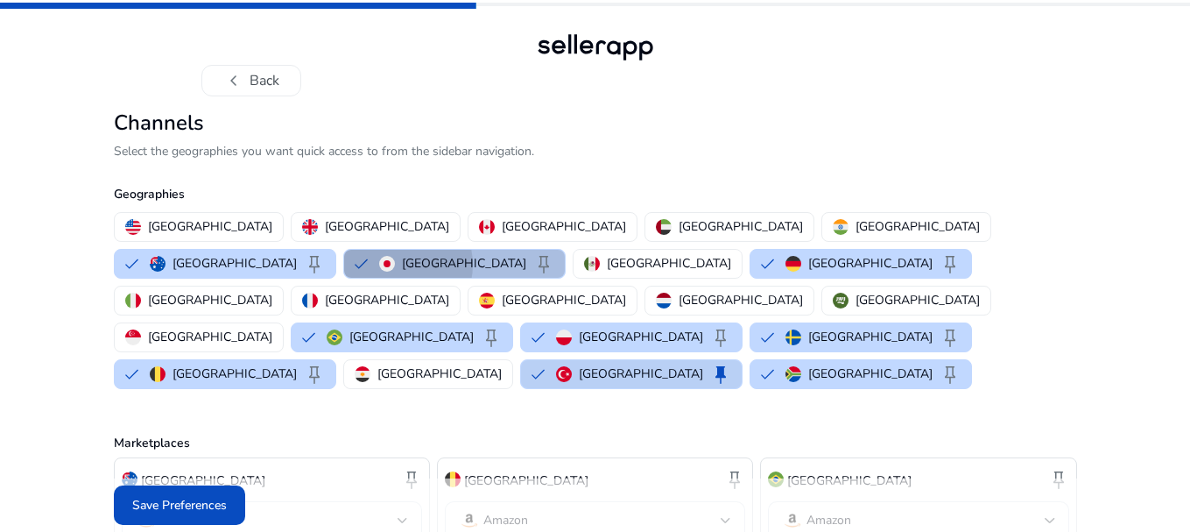
click at [395, 256] on img "button" at bounding box center [387, 264] width 16 height 16
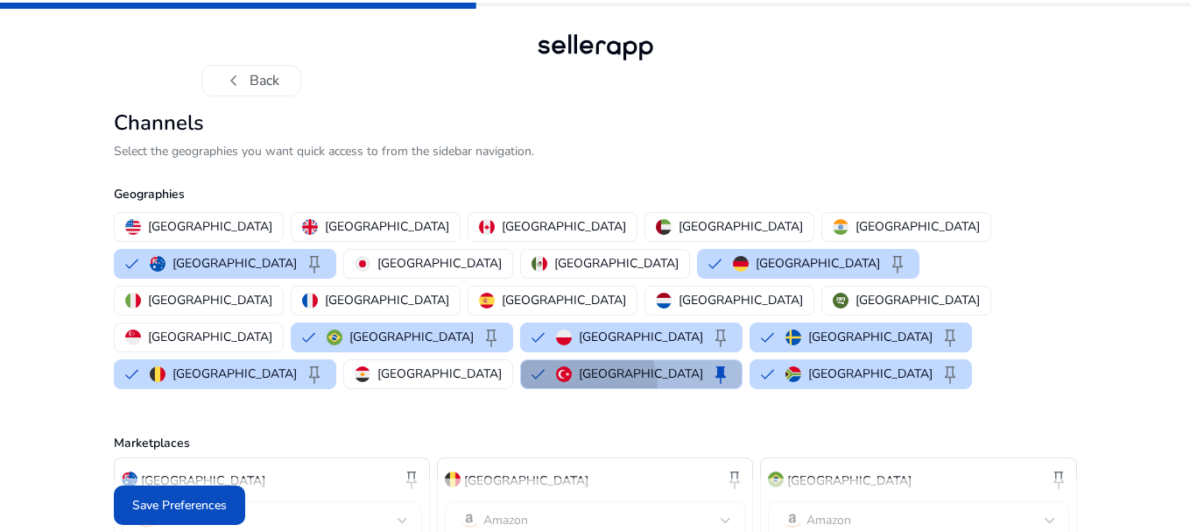
click at [692, 360] on button "Turkey keep" at bounding box center [631, 374] width 221 height 28
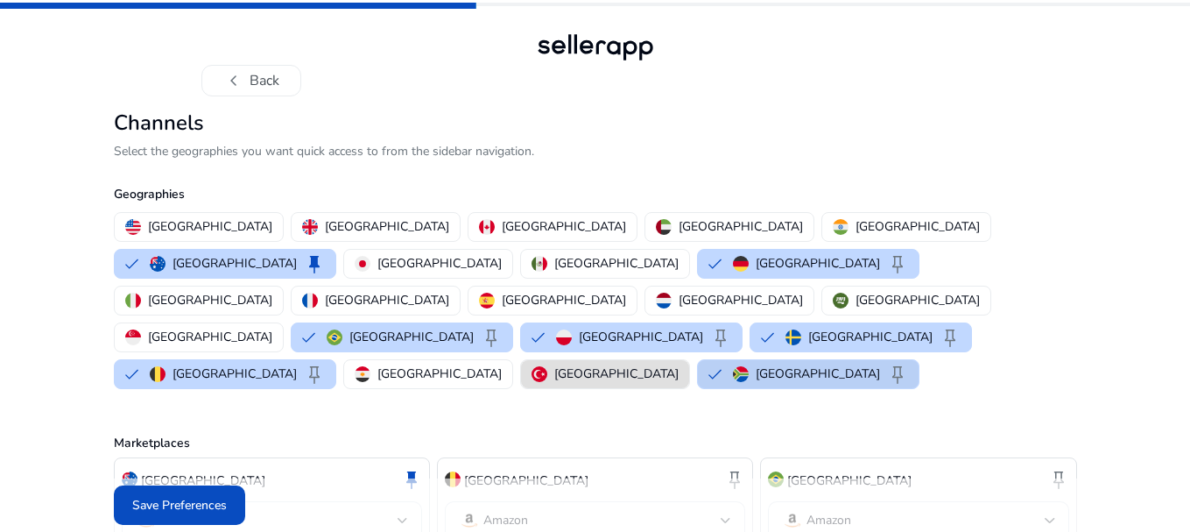
click at [742, 360] on button "South Africa keep" at bounding box center [808, 374] width 221 height 28
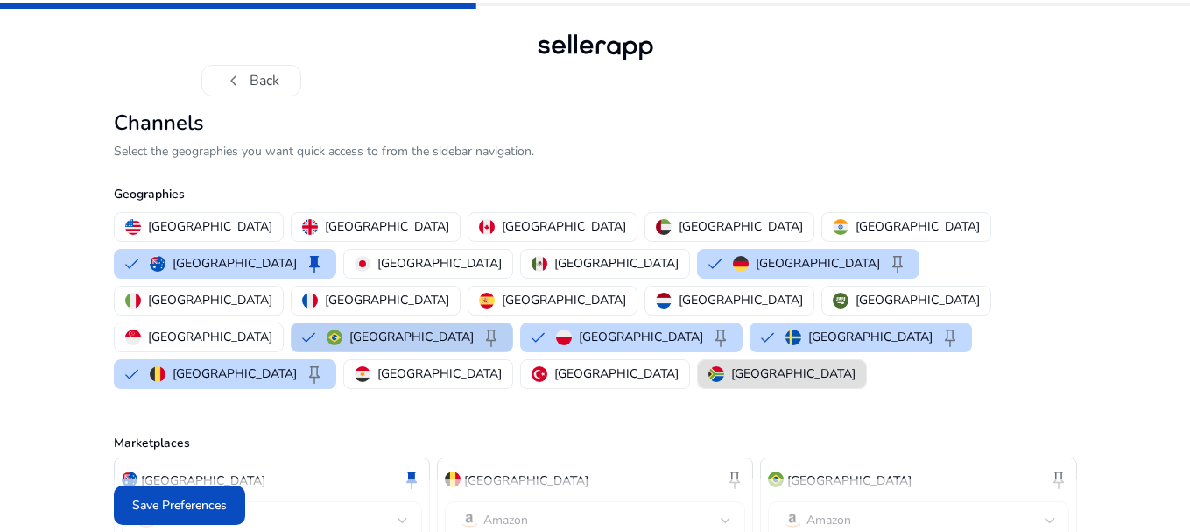
click at [512, 323] on button "Brazil keep" at bounding box center [402, 337] width 221 height 28
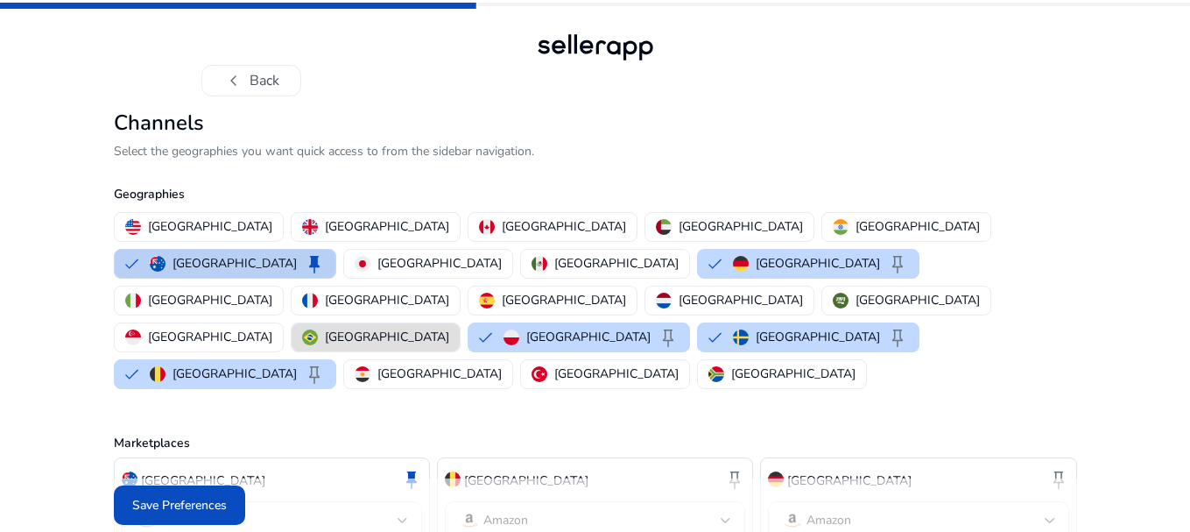
click at [325, 253] on div "Australia keep" at bounding box center [237, 263] width 175 height 21
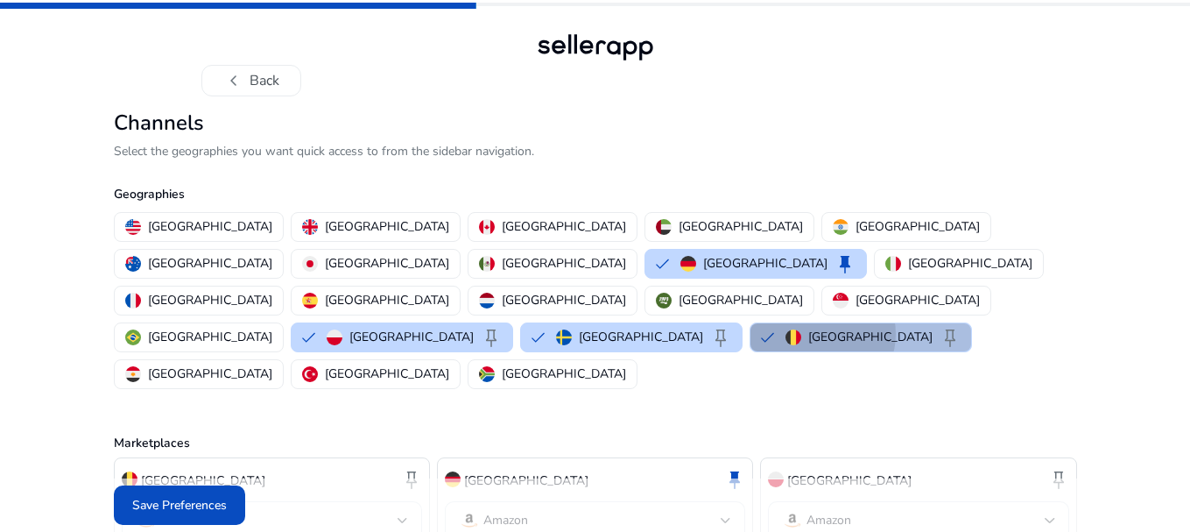
click at [808, 328] on p "Belgium" at bounding box center [870, 337] width 124 height 18
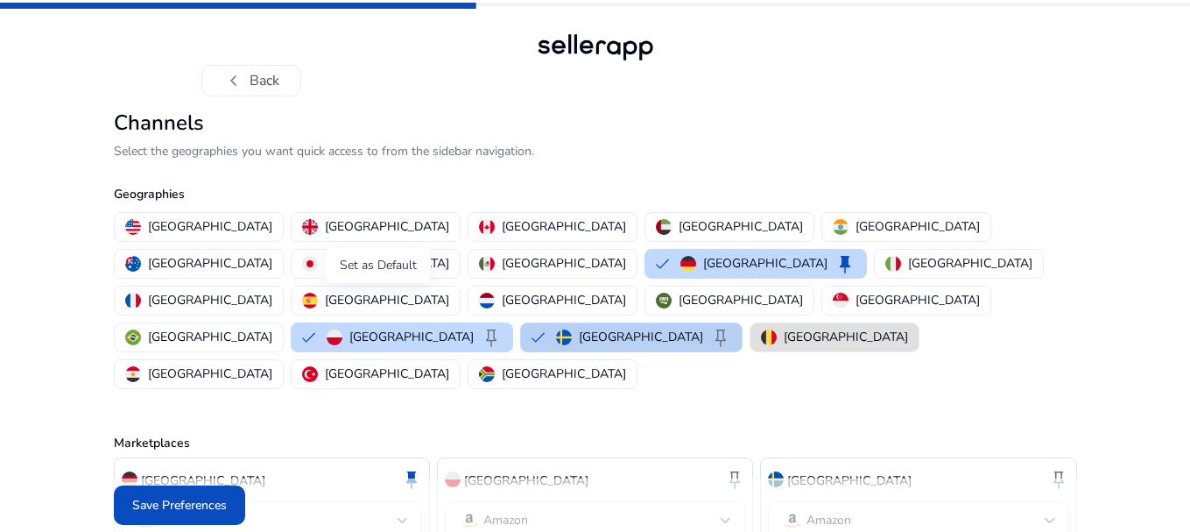
click at [710, 327] on span "keep" at bounding box center [720, 337] width 21 height 21
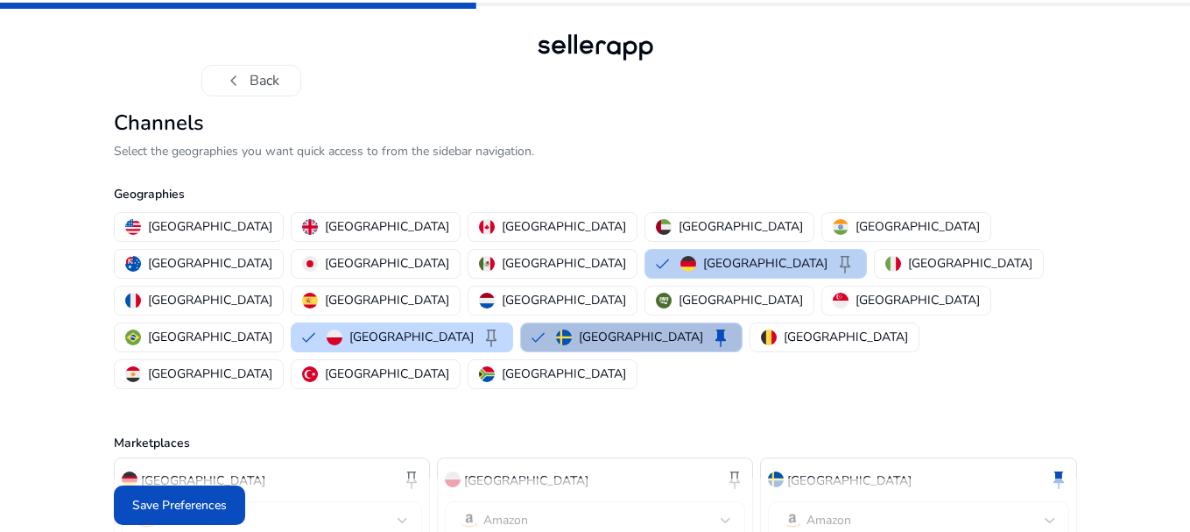
click at [703, 269] on p "Germany" at bounding box center [765, 263] width 124 height 18
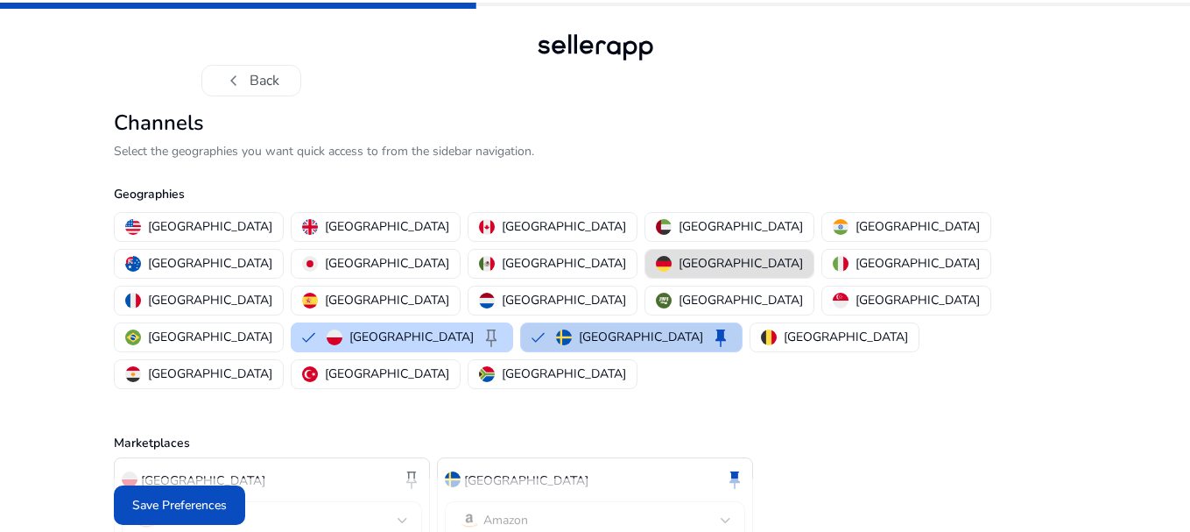
click at [579, 328] on p "Sweden" at bounding box center [641, 337] width 124 height 18
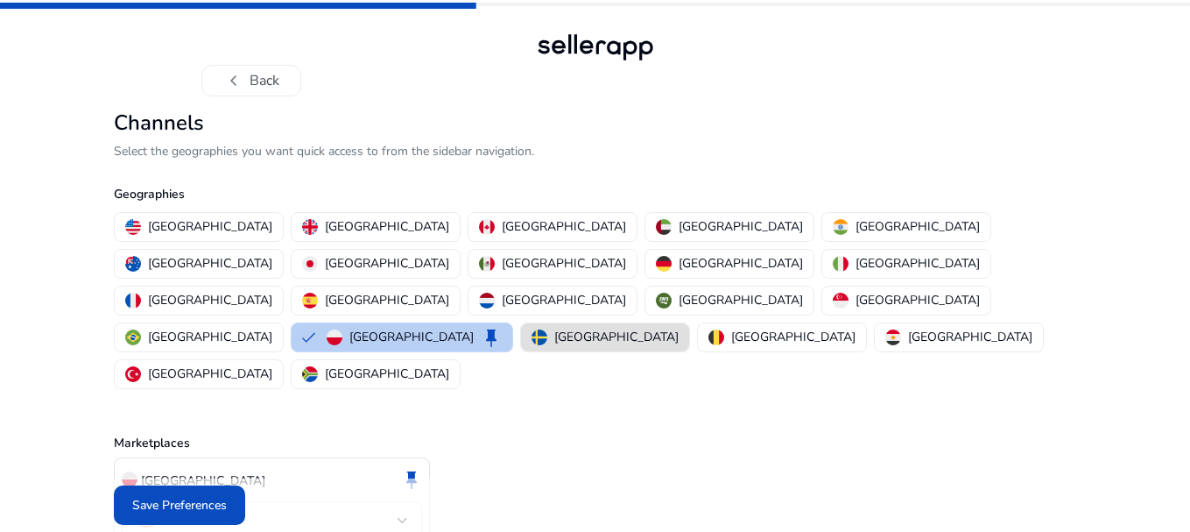
click at [502, 327] on div "Poland keep" at bounding box center [414, 337] width 175 height 21
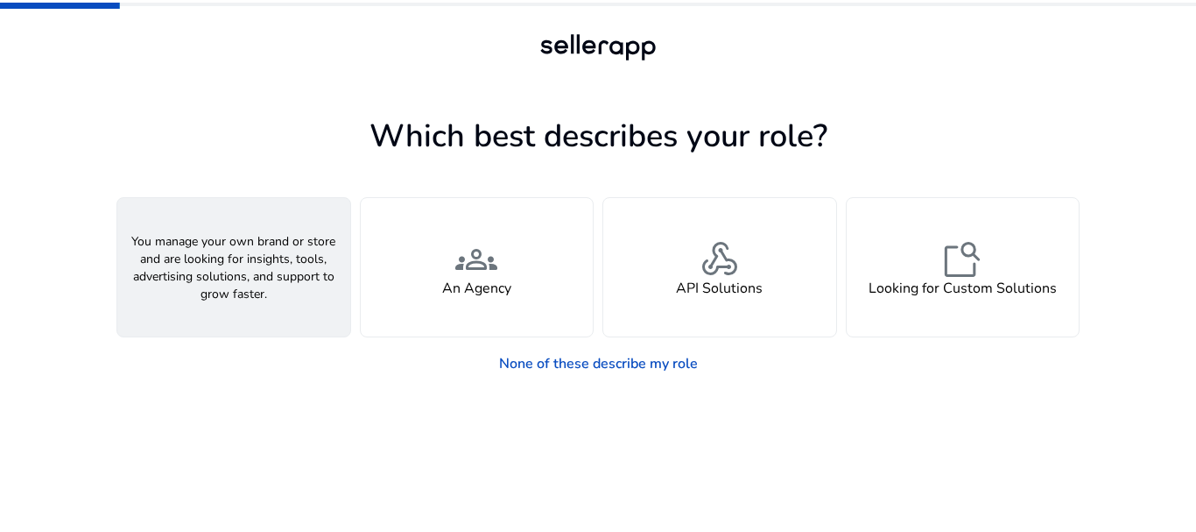
click at [307, 217] on div "person A Seller" at bounding box center [233, 267] width 233 height 138
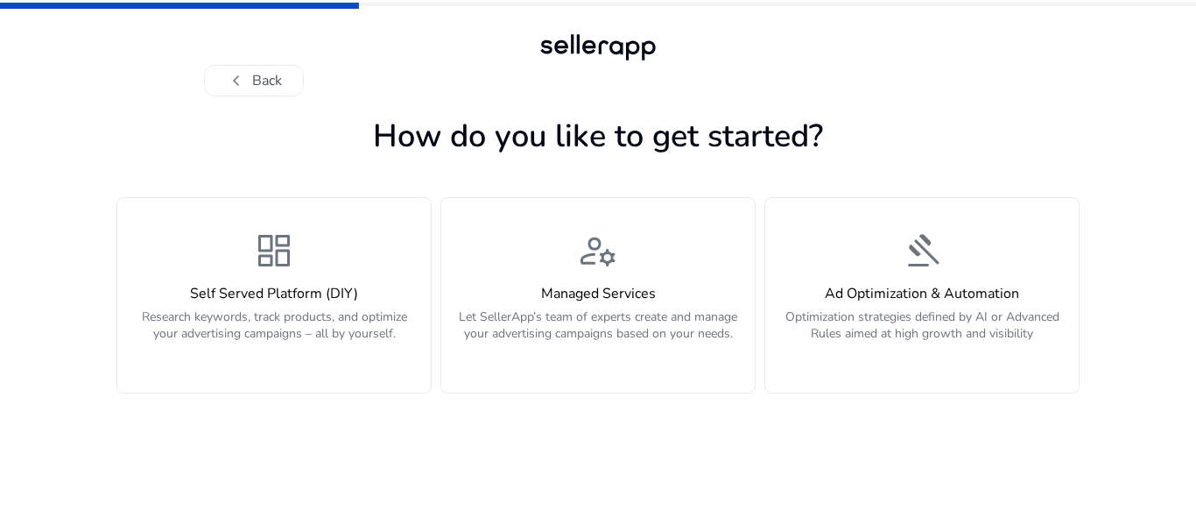
click at [307, 217] on button "dashboard Self Served Platform (DIY) Research keywords, track products, and opt…" at bounding box center [273, 295] width 315 height 196
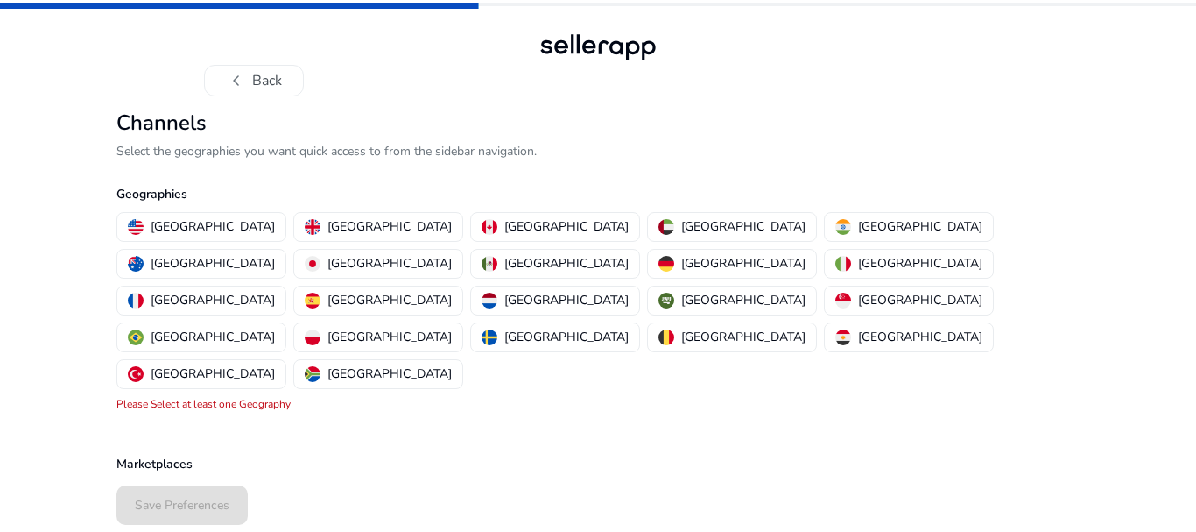
click at [219, 202] on p "Geographies" at bounding box center [597, 194] width 963 height 18
click at [233, 231] on button "United States" at bounding box center [201, 227] width 168 height 28
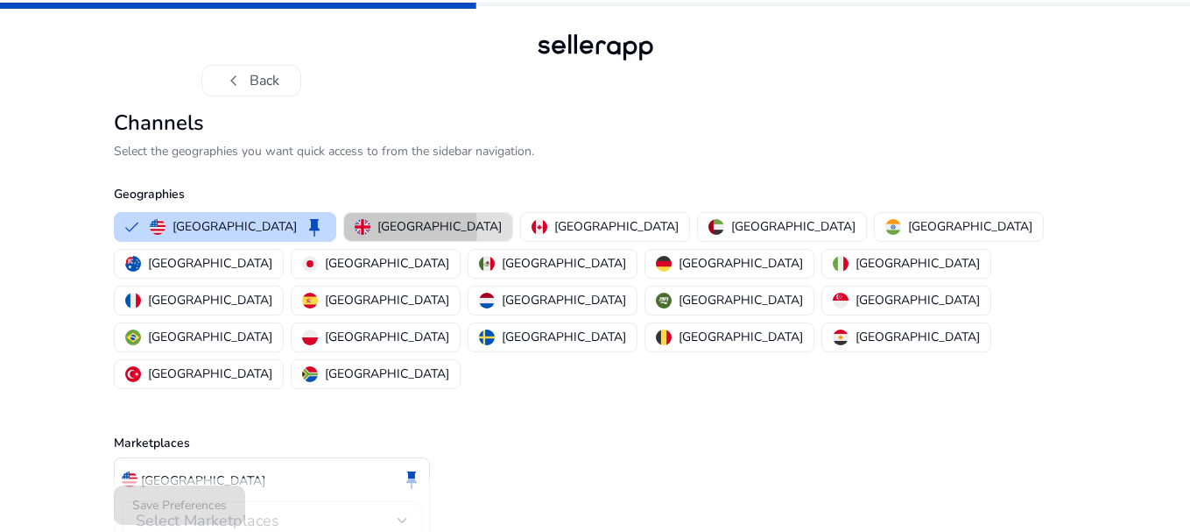
click at [355, 228] on img "button" at bounding box center [363, 227] width 16 height 16
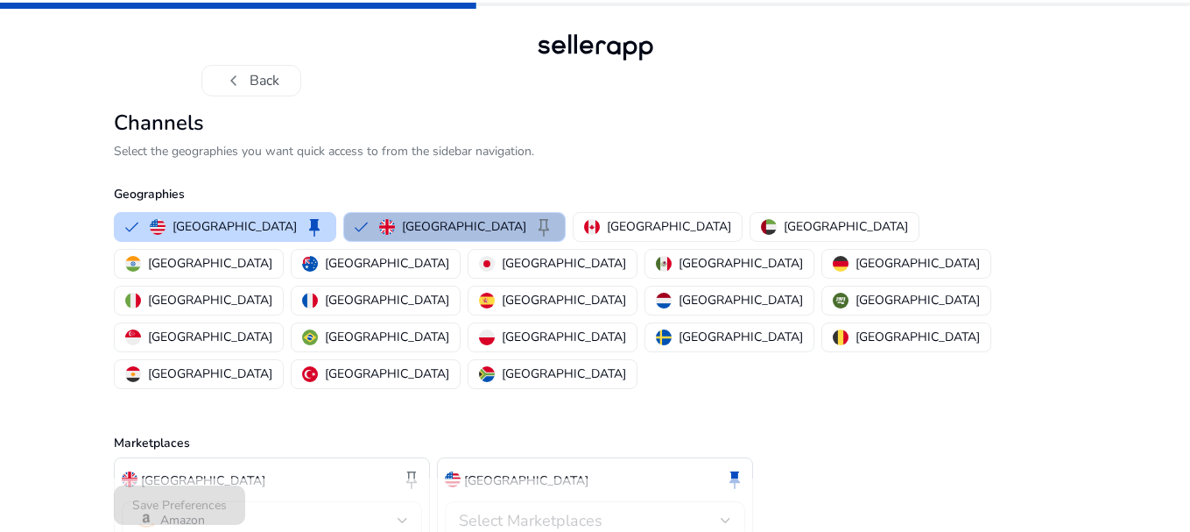
click at [628, 492] on div "Save Preferences" at bounding box center [595, 504] width 963 height 53
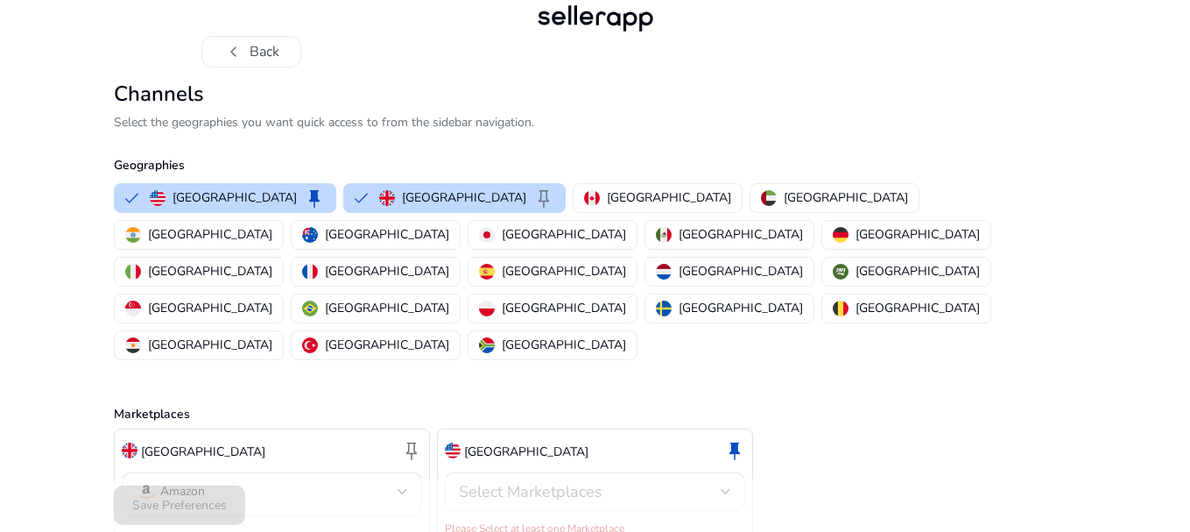
scroll to position [34, 0]
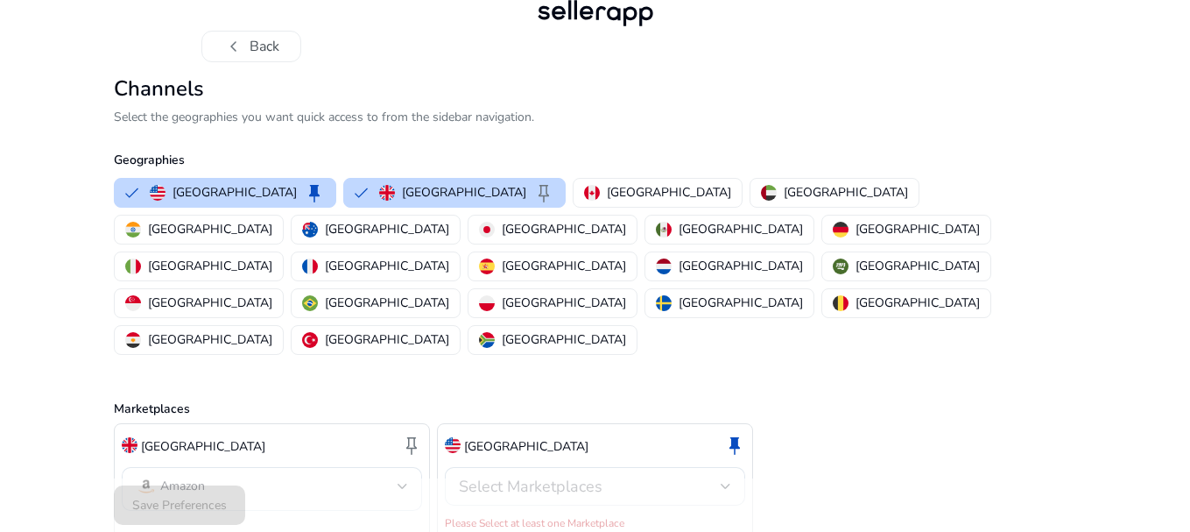
click at [585, 461] on div "United States keep Select Marketplaces Please Select at least one Marketplace" at bounding box center [595, 481] width 316 height 116
click at [607, 183] on p "Canada" at bounding box center [669, 192] width 124 height 18
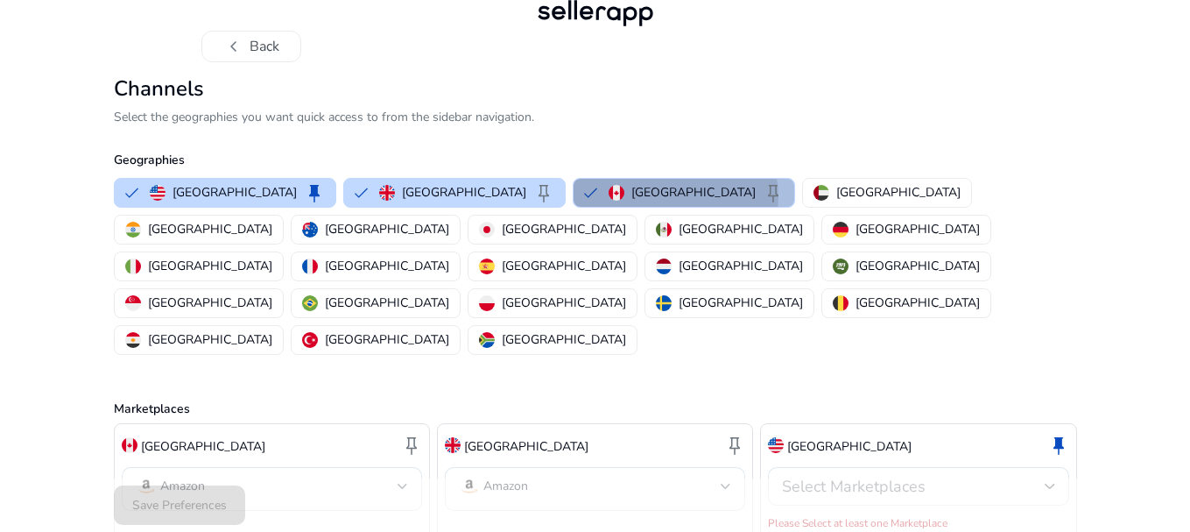
click at [609, 196] on div "Canada keep" at bounding box center [696, 192] width 175 height 21
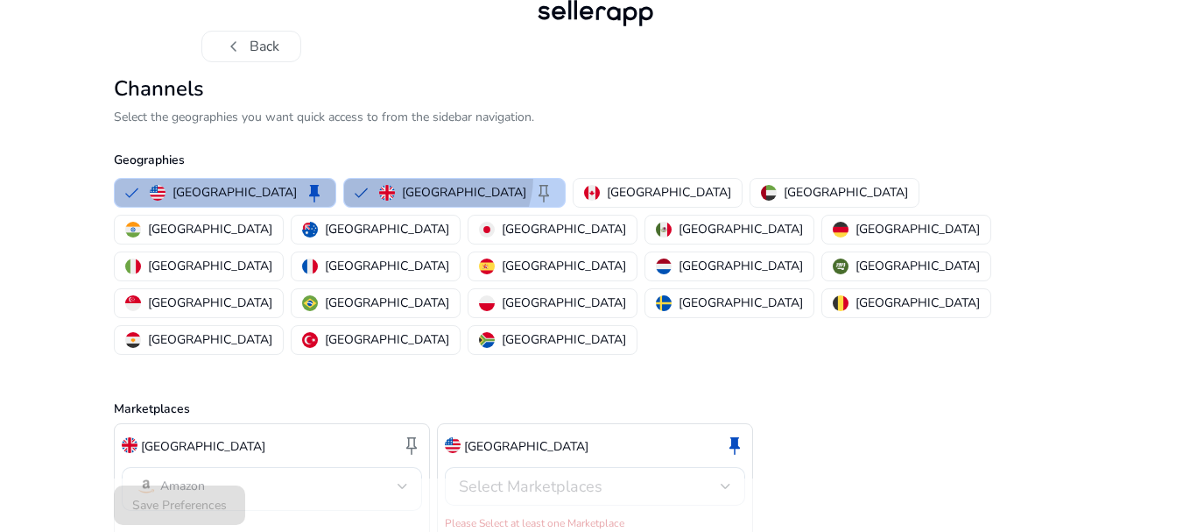
click at [383, 178] on mat-chip-option "United Kingdom keep" at bounding box center [454, 193] width 222 height 30
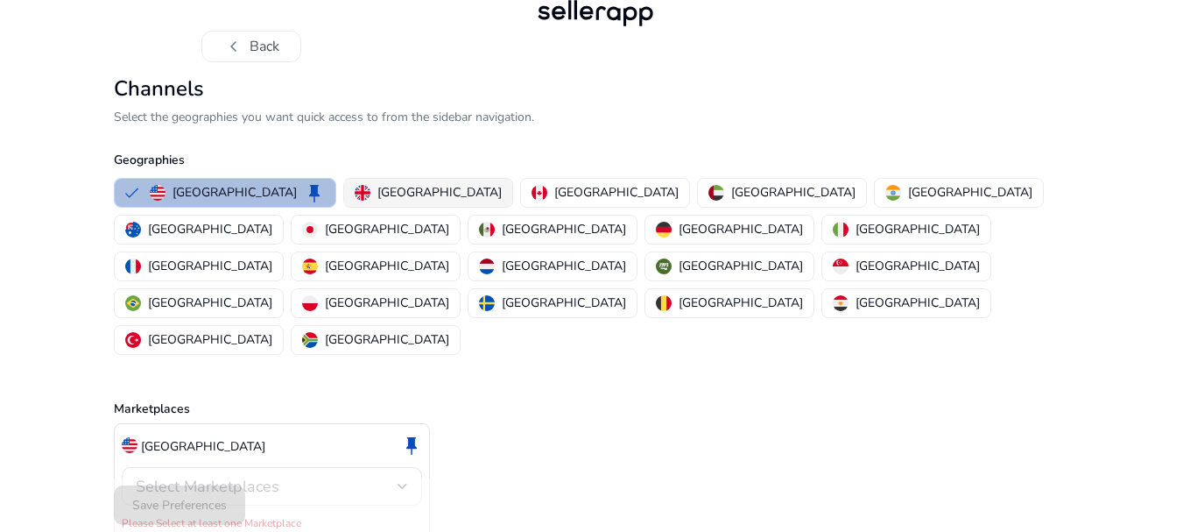
click at [407, 185] on p "United Kingdom" at bounding box center [439, 192] width 124 height 18
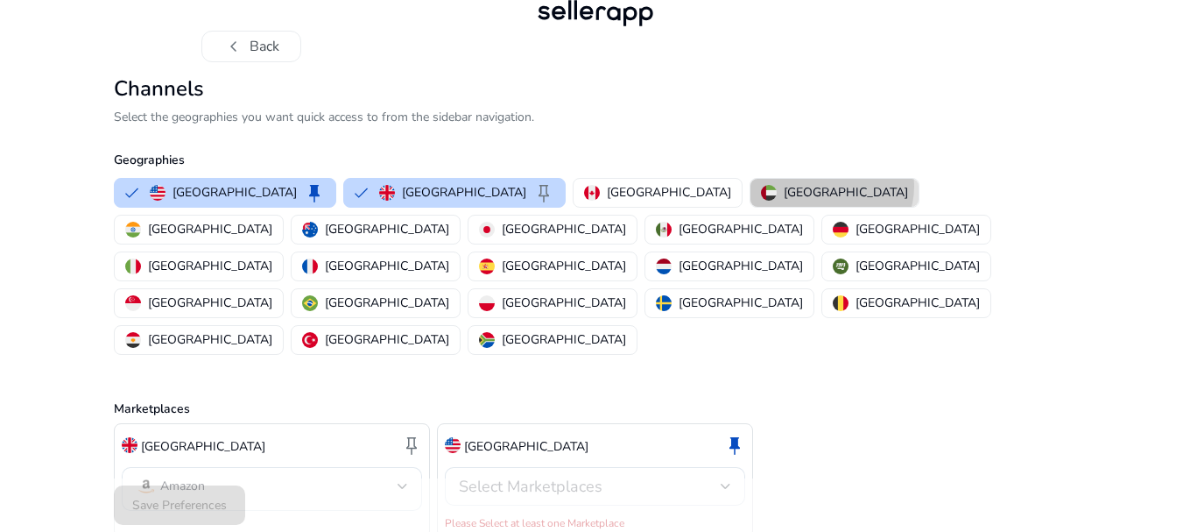
click at [784, 186] on p "United Arab Emirates" at bounding box center [846, 192] width 124 height 18
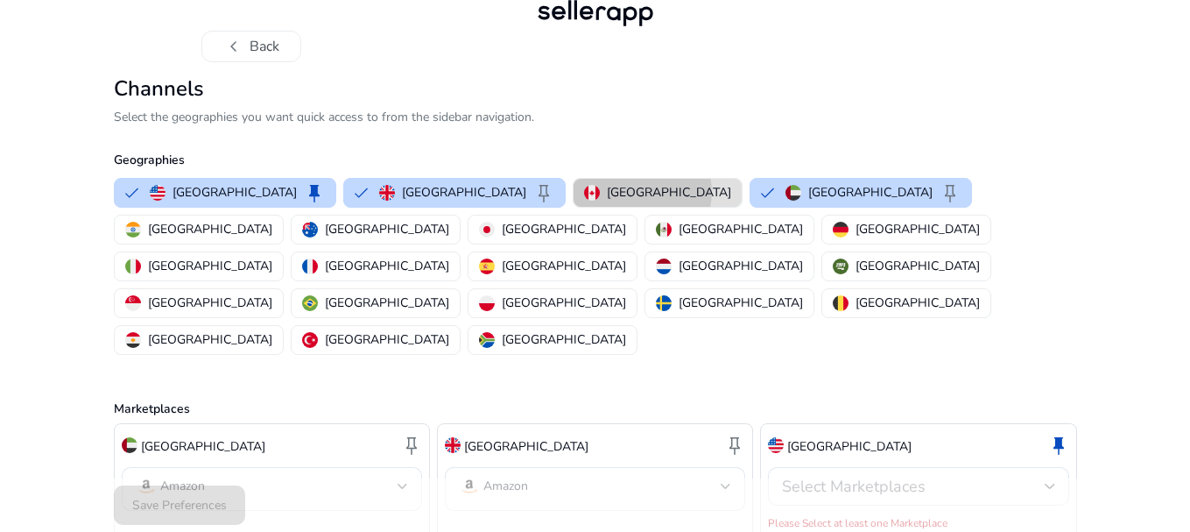
click at [607, 192] on p "Canada" at bounding box center [669, 192] width 124 height 18
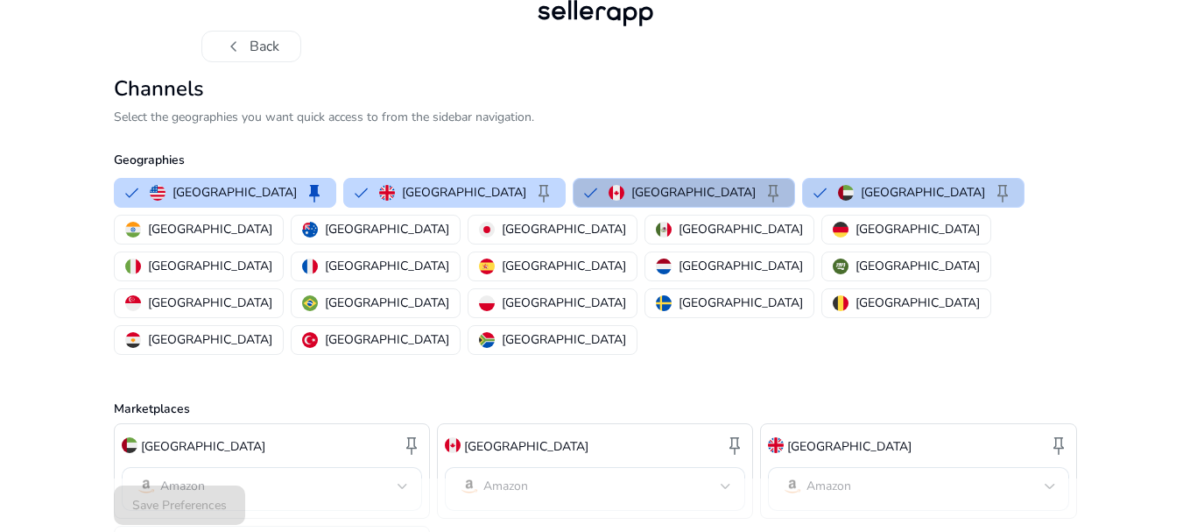
click at [861, 186] on p "United Arab Emirates" at bounding box center [923, 192] width 124 height 18
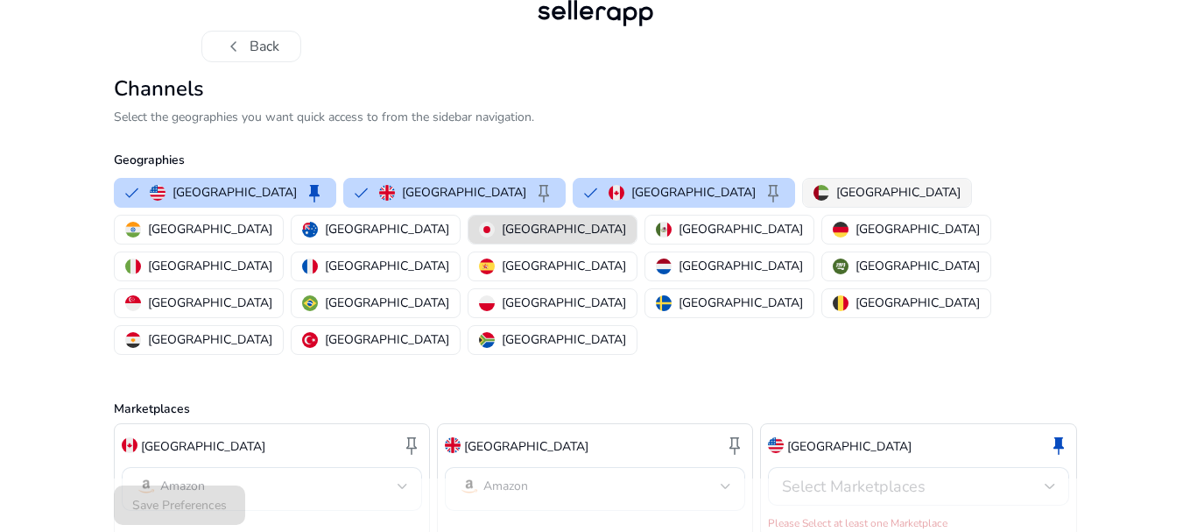
click at [836, 194] on p "United Arab Emirates" at bounding box center [898, 192] width 124 height 18
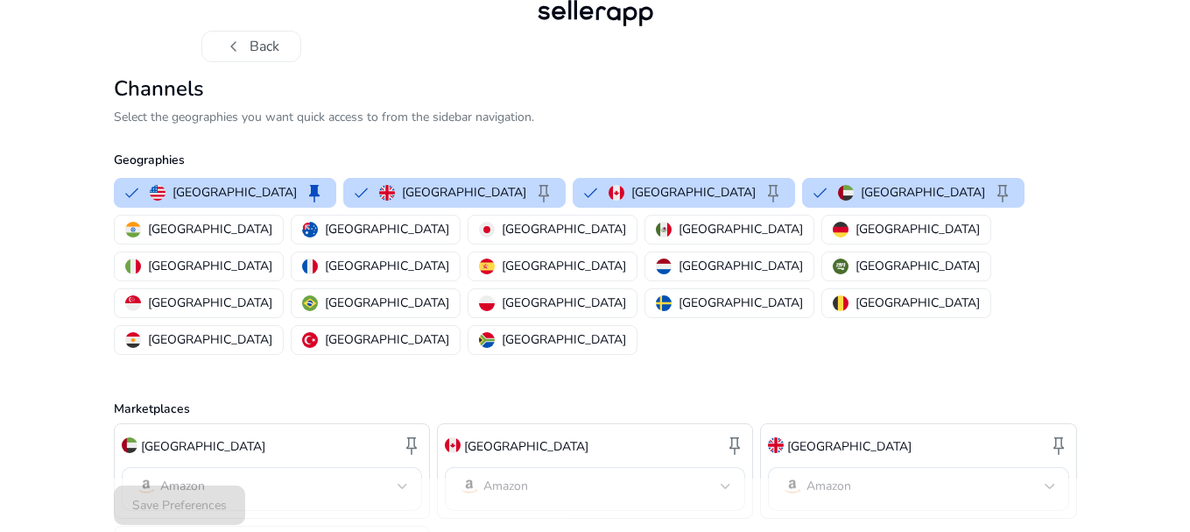
click at [159, 518] on div "Save Preferences" at bounding box center [595, 504] width 963 height 53
click at [395, 515] on div "Save Preferences" at bounding box center [595, 504] width 963 height 53
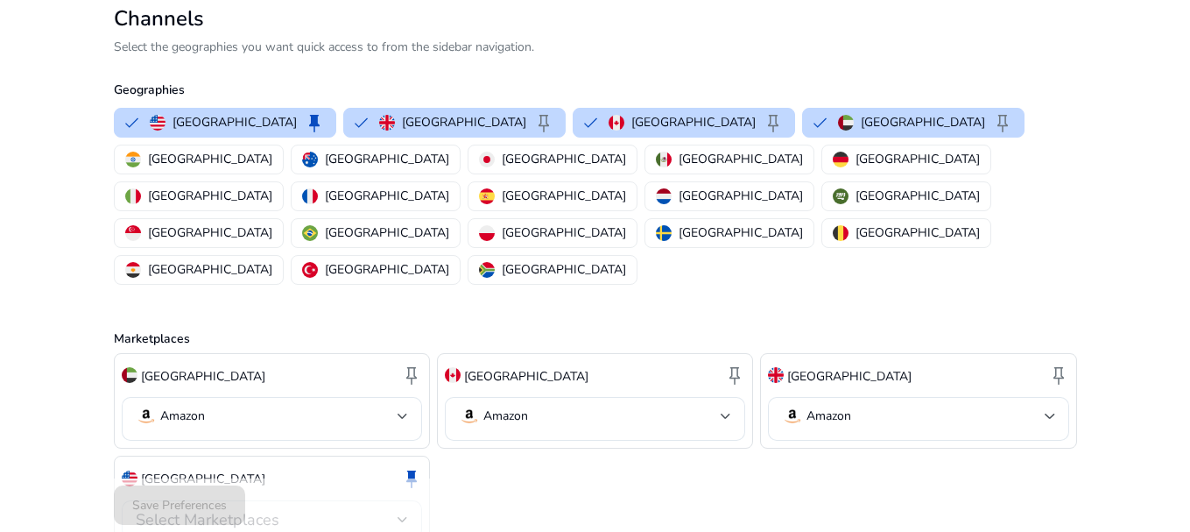
scroll to position [137, 0]
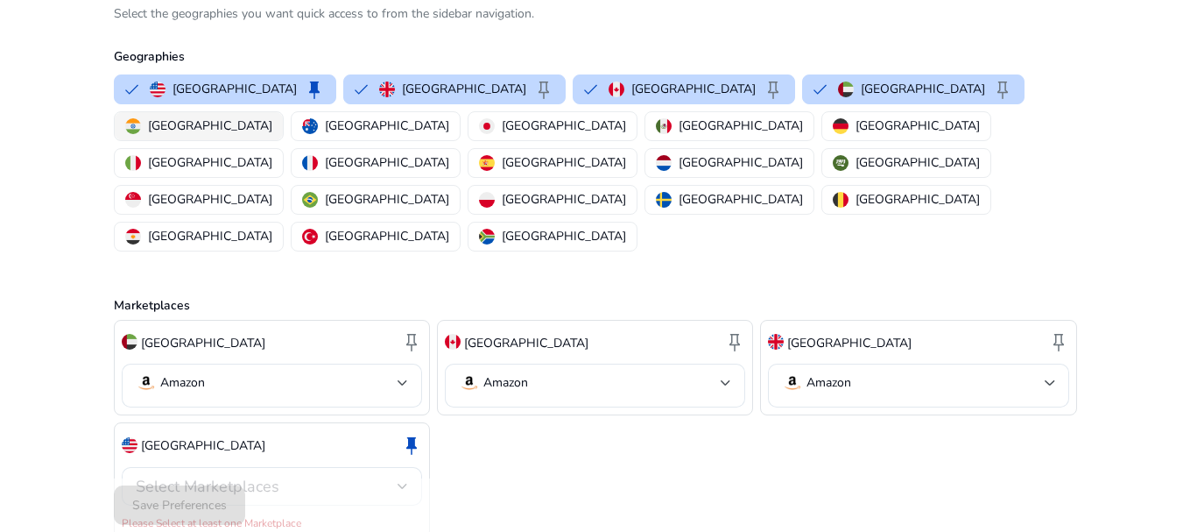
click at [272, 116] on div "India" at bounding box center [198, 125] width 147 height 18
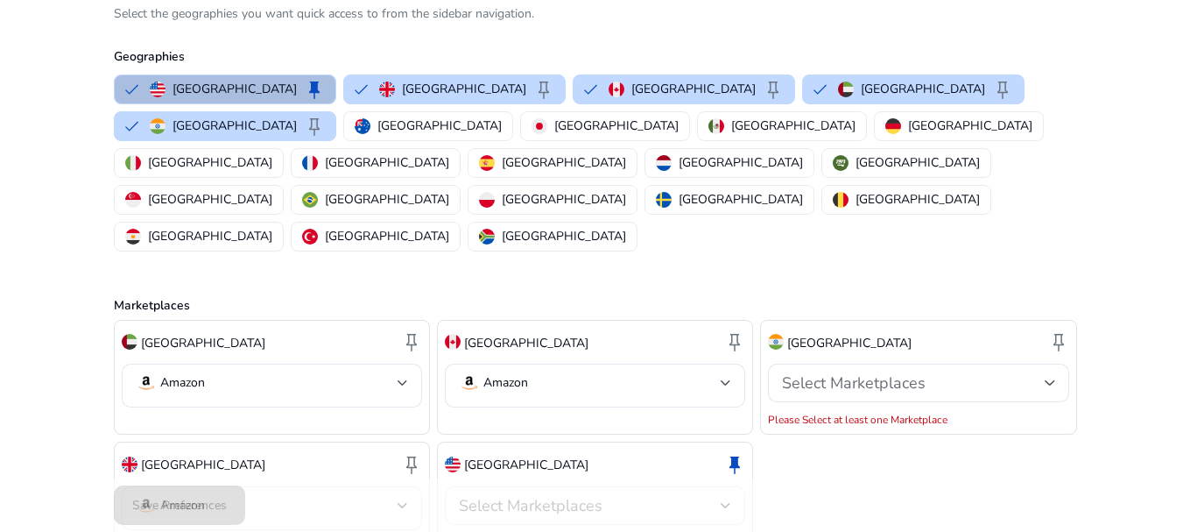
click at [893, 109] on div "United States keep United Kingdom keep Canada keep United Arab Emirates keep In…" at bounding box center [592, 163] width 970 height 184
click at [895, 153] on div "Saudi Arabia" at bounding box center [906, 162] width 147 height 18
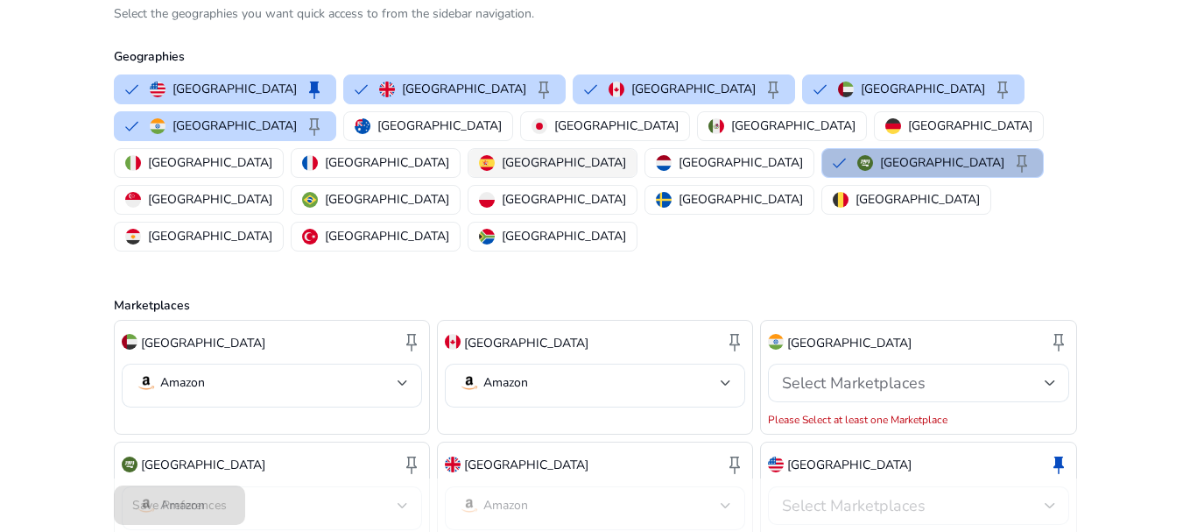
click at [637, 149] on button "Spain" at bounding box center [553, 163] width 168 height 28
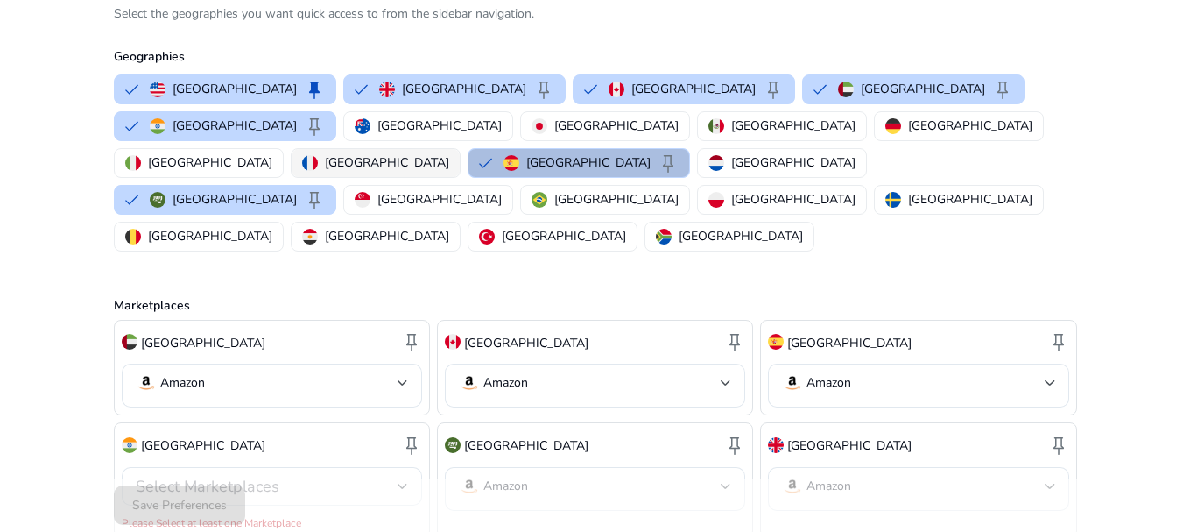
click at [449, 153] on p "France" at bounding box center [387, 162] width 124 height 18
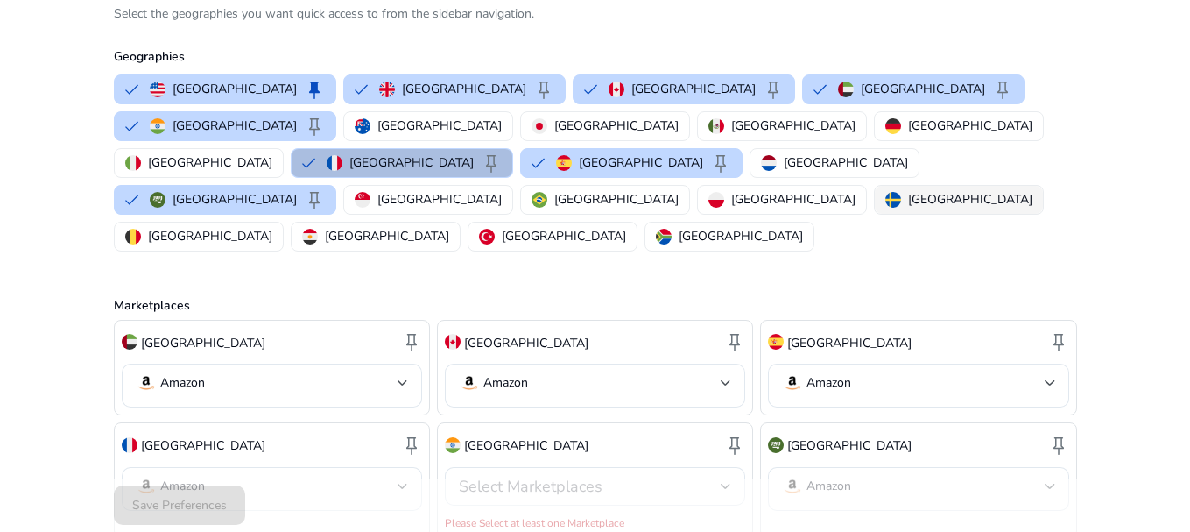
click at [908, 190] on p "Sweden" at bounding box center [970, 199] width 124 height 18
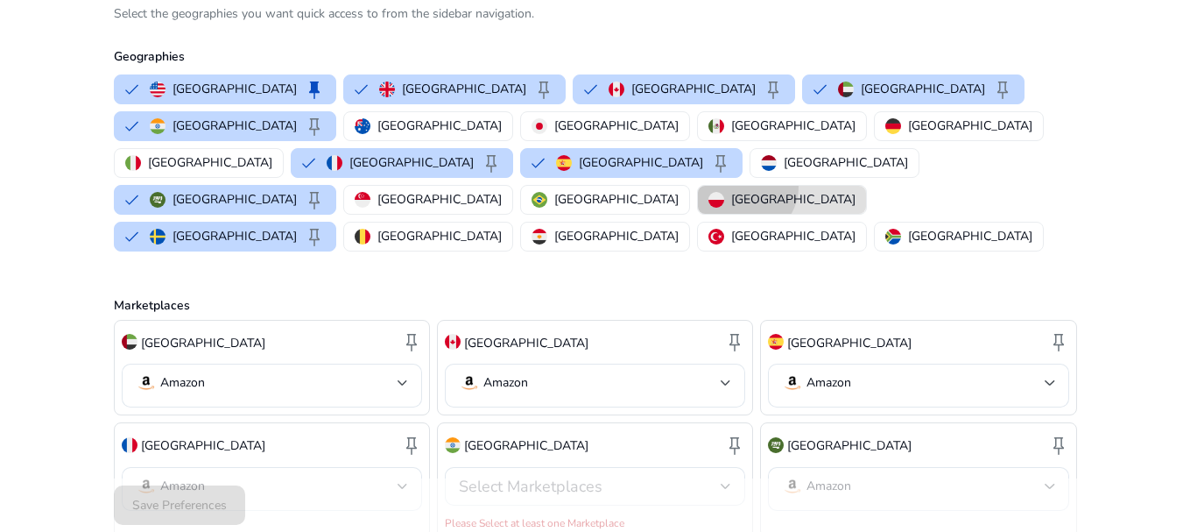
click at [698, 186] on button "Poland" at bounding box center [782, 200] width 168 height 28
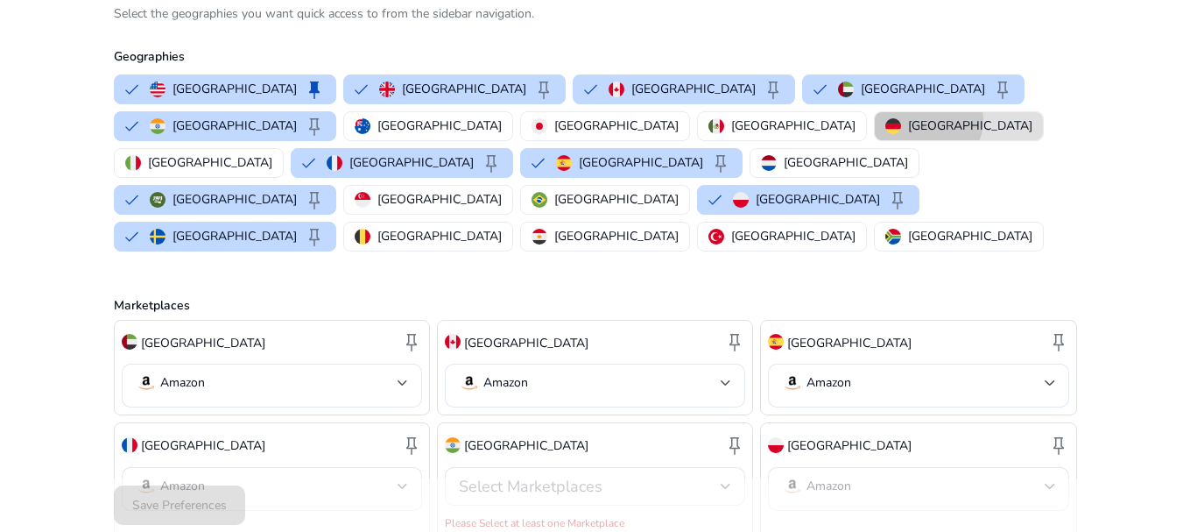
click at [908, 120] on p "Germany" at bounding box center [970, 125] width 124 height 18
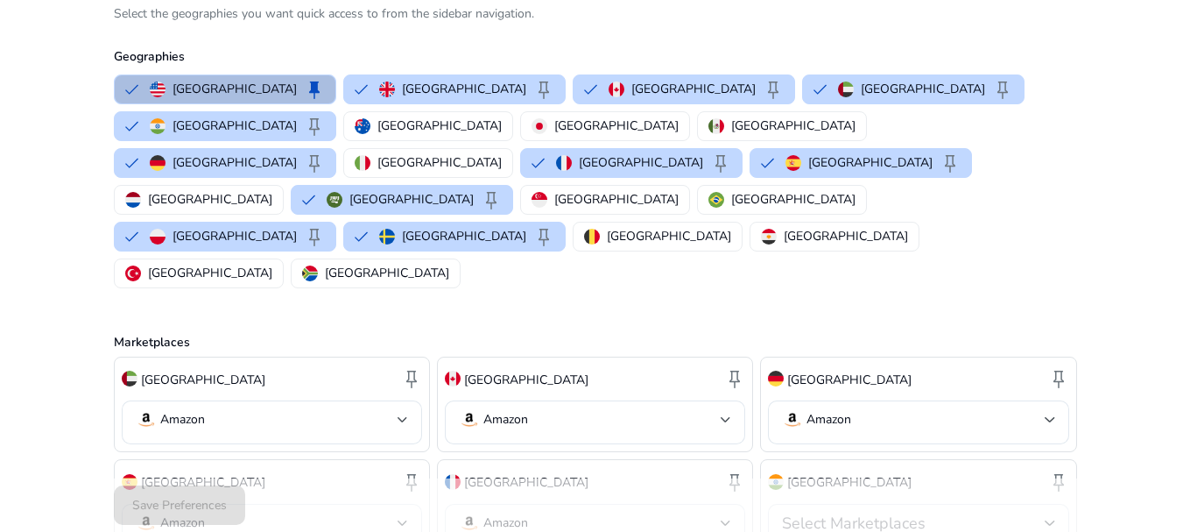
click at [545, 130] on div "United States keep United Kingdom keep Canada keep United Arab Emirates keep In…" at bounding box center [592, 181] width 970 height 221
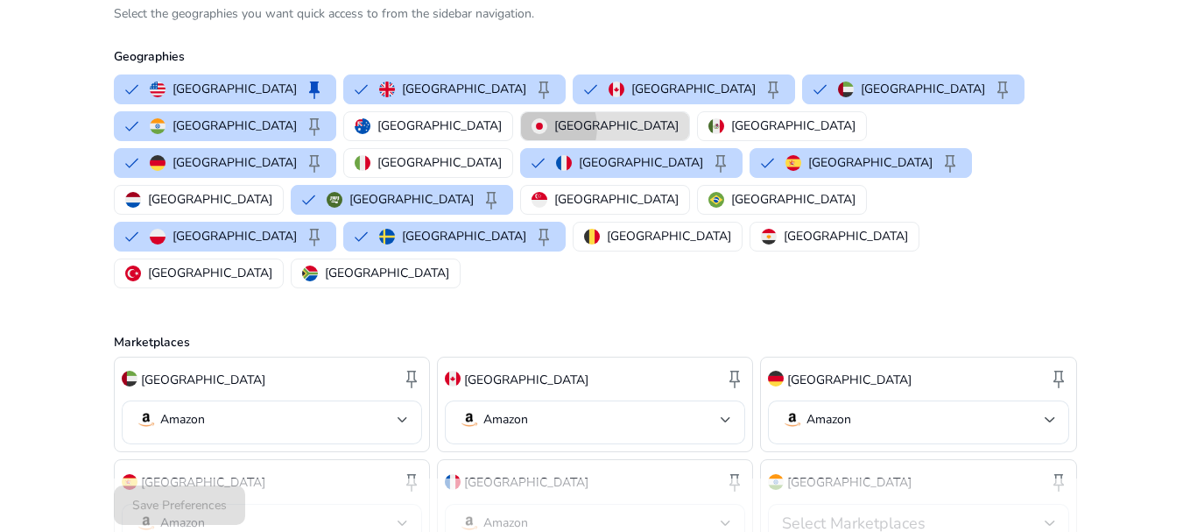
click at [532, 127] on img "button" at bounding box center [540, 126] width 16 height 16
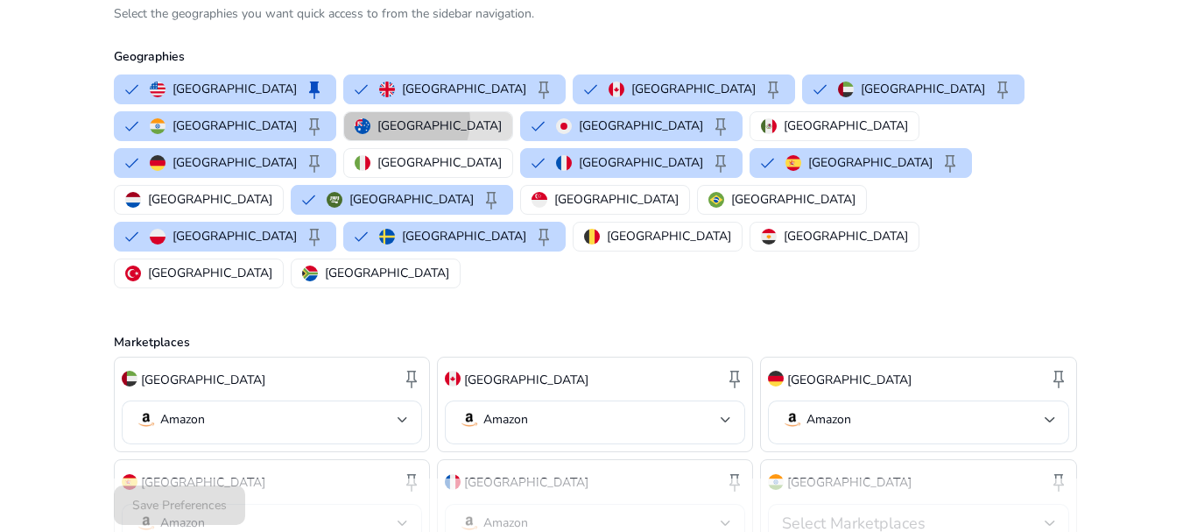
click at [377, 121] on p "Australia" at bounding box center [439, 125] width 124 height 18
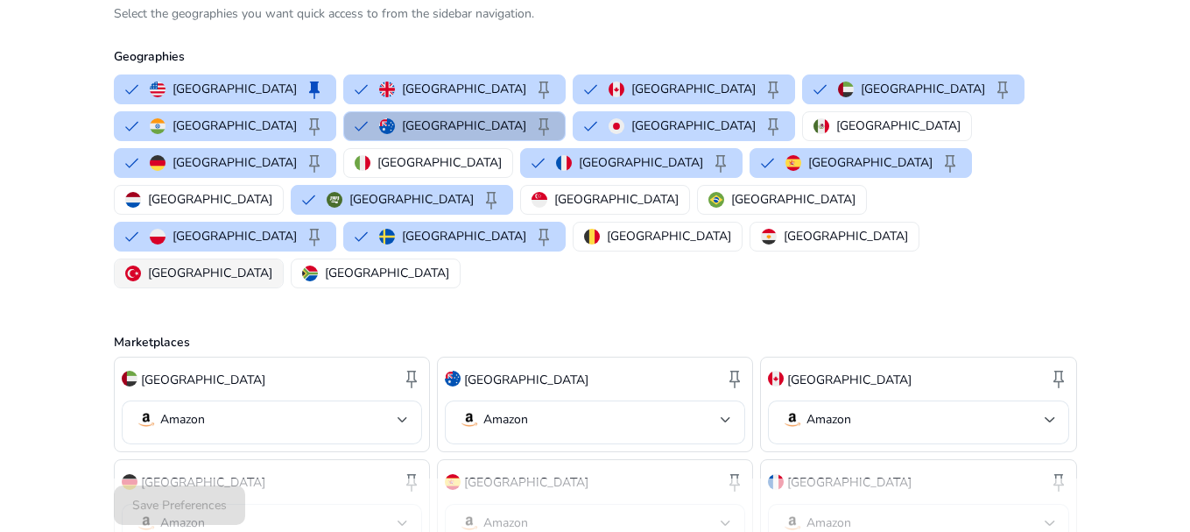
click at [184, 264] on p "Turkey" at bounding box center [210, 273] width 124 height 18
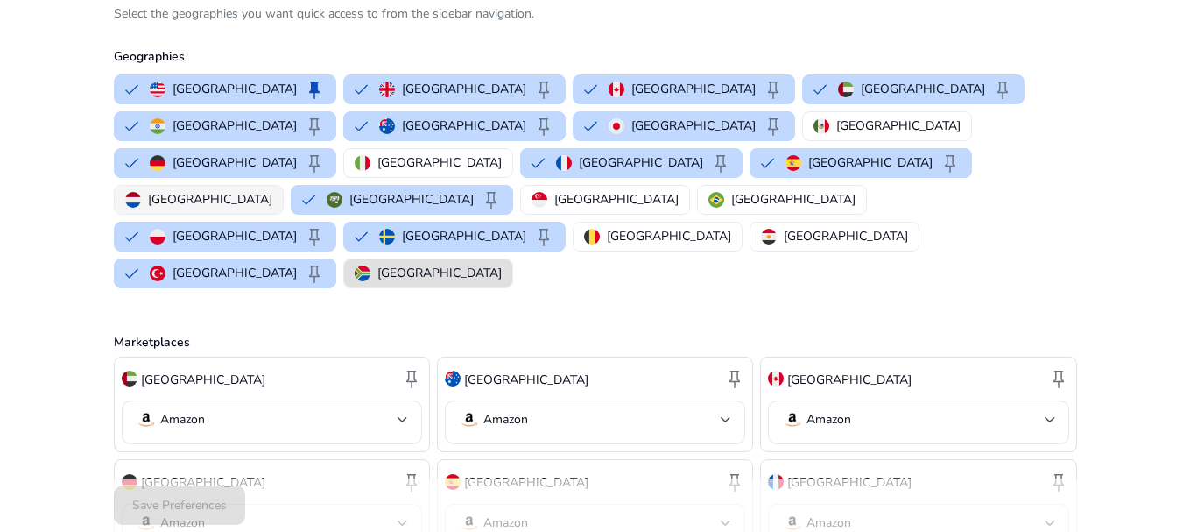
drag, startPoint x: 285, startPoint y: 204, endPoint x: 195, endPoint y: 155, distance: 102.7
click at [195, 155] on div "United States keep United Kingdom keep Canada keep United Arab Emirates keep In…" at bounding box center [592, 181] width 970 height 221
click at [195, 190] on p "Netherlands" at bounding box center [210, 199] width 124 height 18
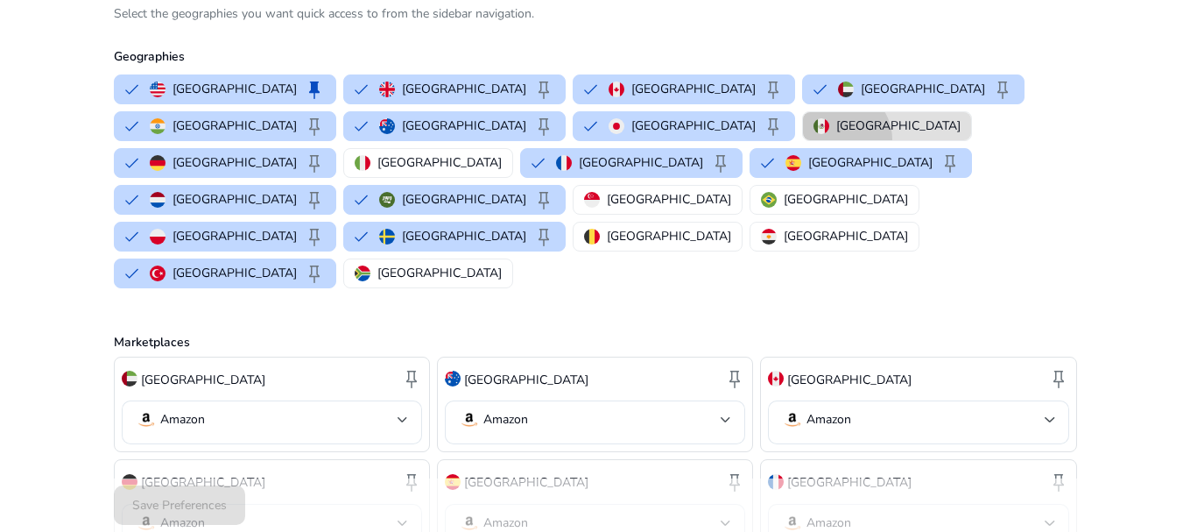
click at [803, 139] on button "Mexico" at bounding box center [887, 126] width 168 height 28
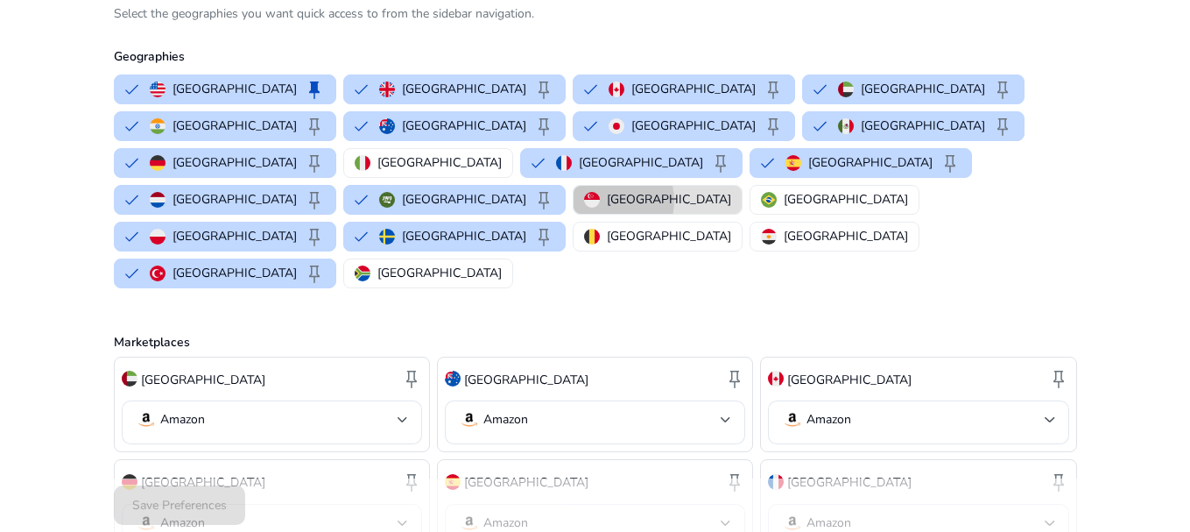
click at [607, 190] on p "Singapore" at bounding box center [669, 199] width 124 height 18
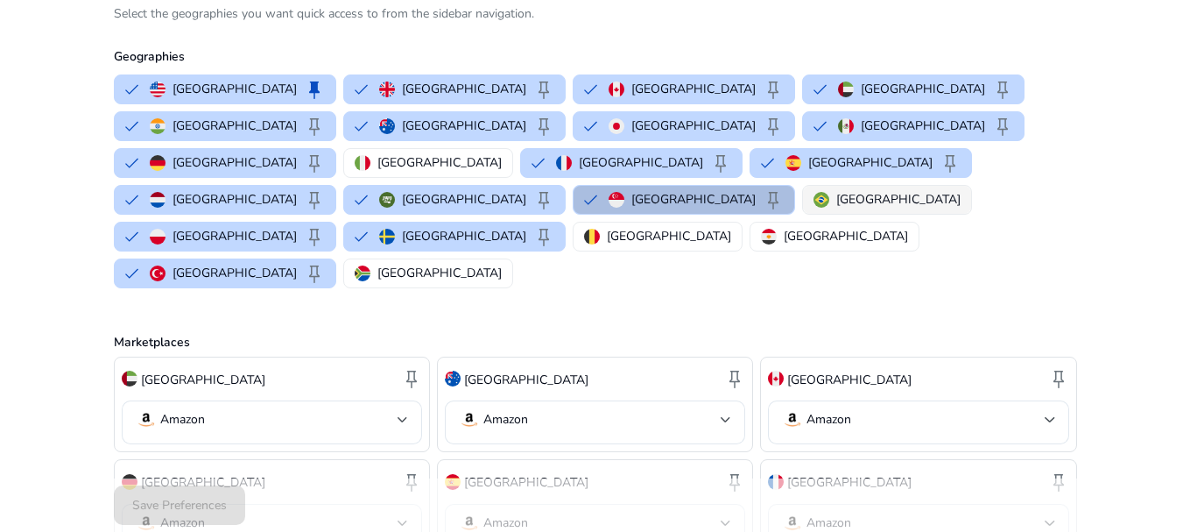
click at [814, 192] on img "button" at bounding box center [822, 200] width 16 height 16
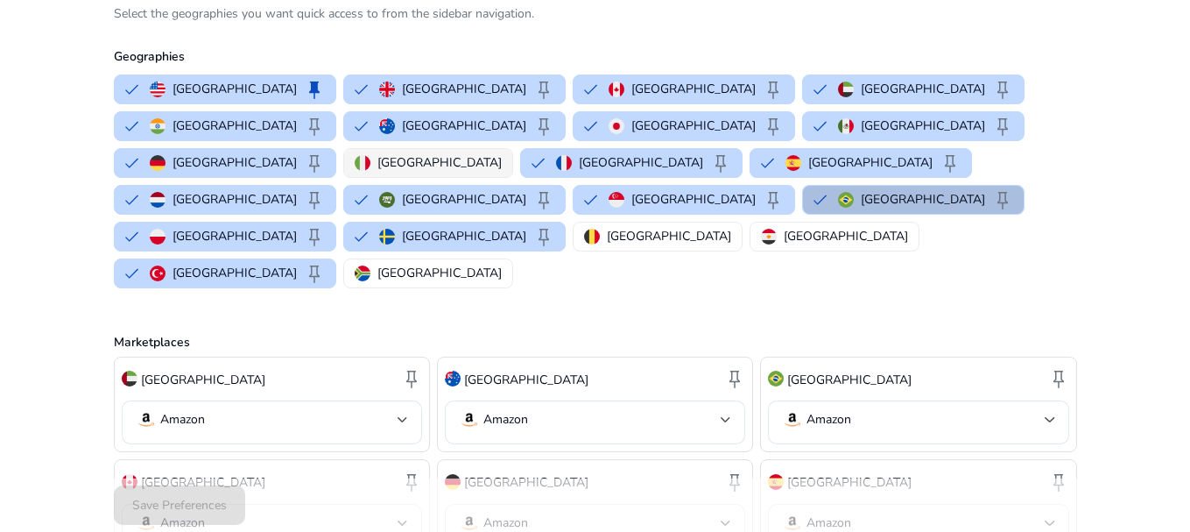
click at [512, 149] on button "Italy" at bounding box center [428, 163] width 168 height 28
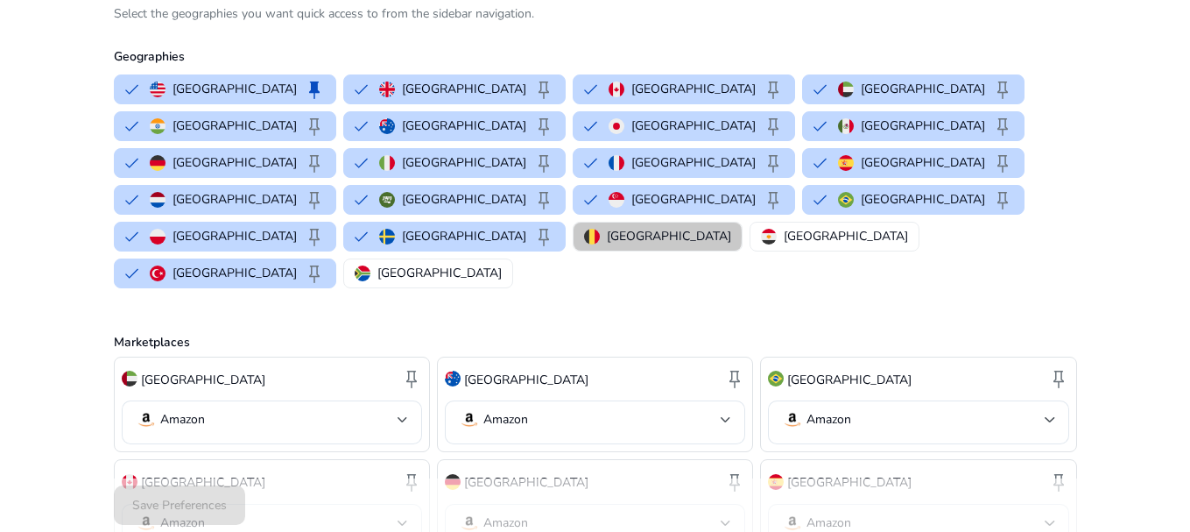
click at [574, 222] on button "Belgium" at bounding box center [658, 236] width 168 height 28
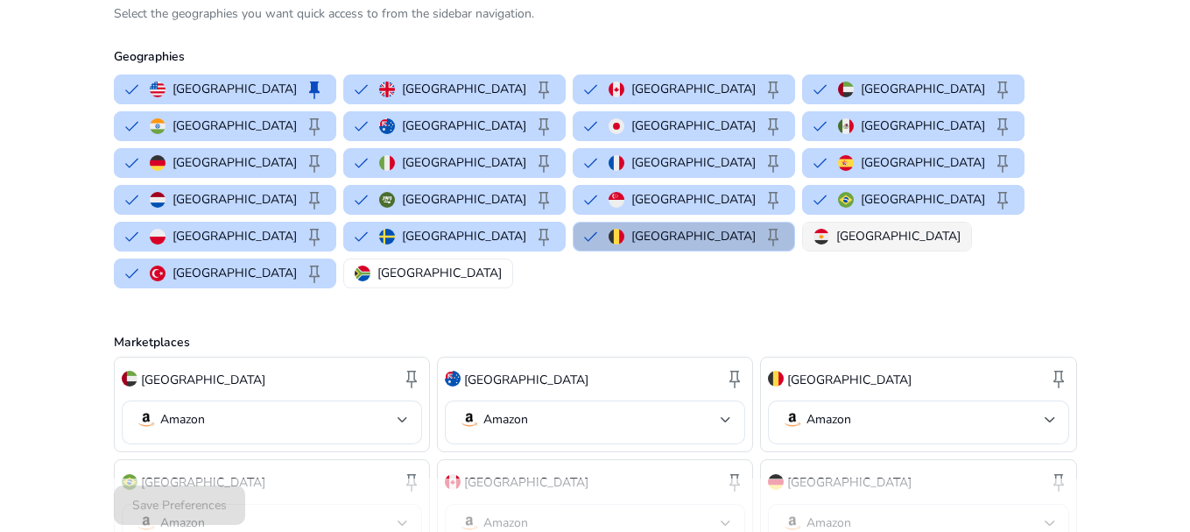
click at [814, 229] on img "button" at bounding box center [822, 237] width 16 height 16
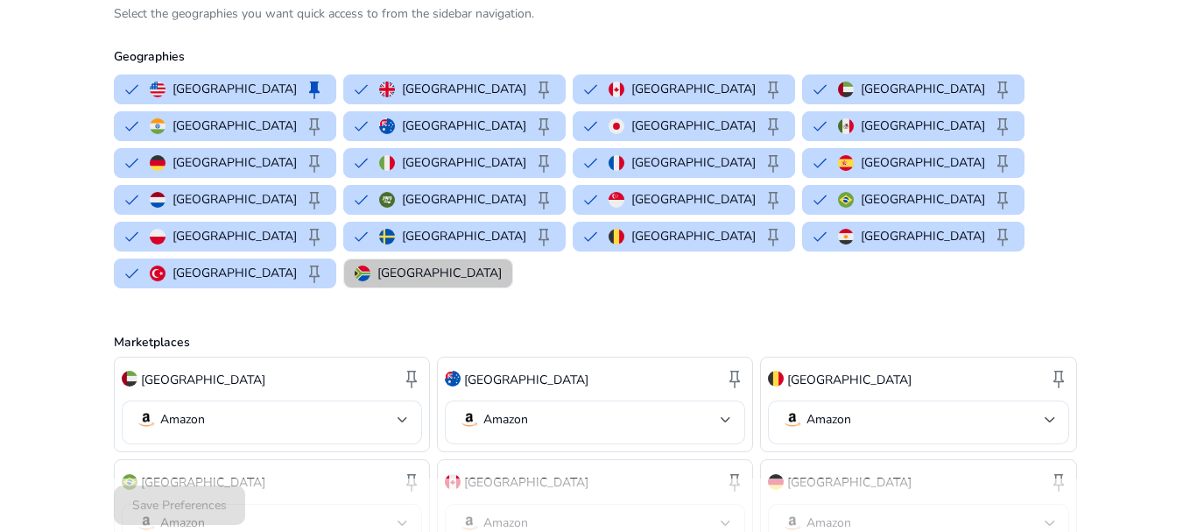
click at [502, 264] on p "South Africa" at bounding box center [439, 273] width 124 height 18
click at [188, 508] on div "Save Preferences" at bounding box center [595, 504] width 963 height 53
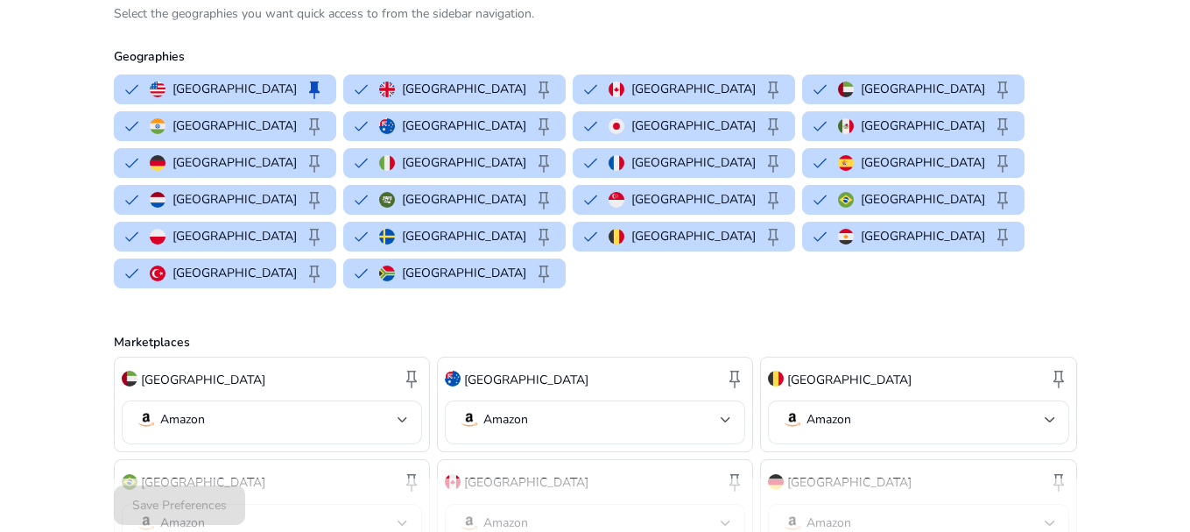
click at [188, 508] on div "Save Preferences" at bounding box center [595, 504] width 963 height 53
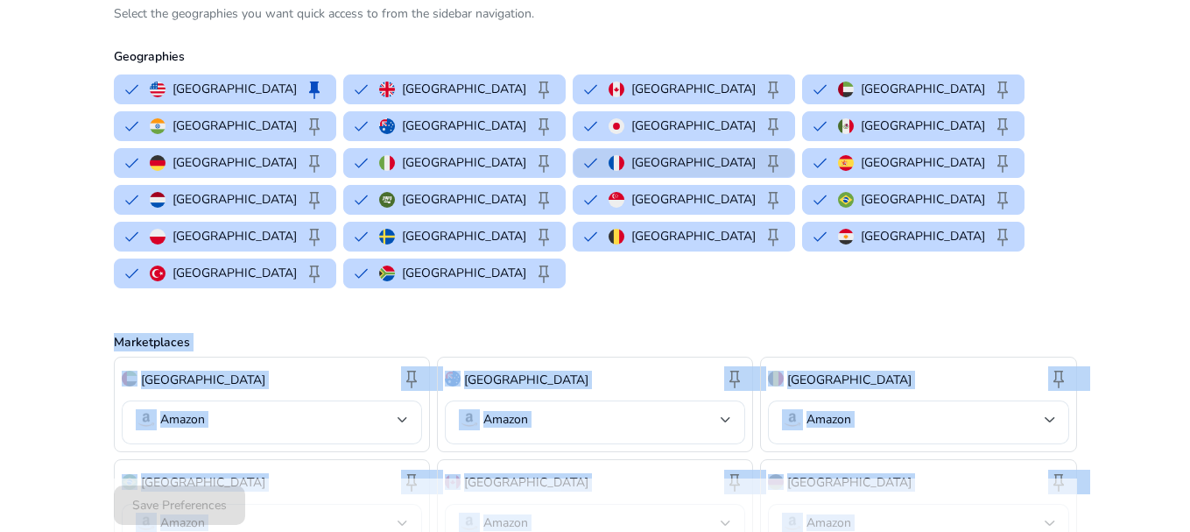
drag, startPoint x: 209, startPoint y: 490, endPoint x: 888, endPoint y: 137, distance: 765.4
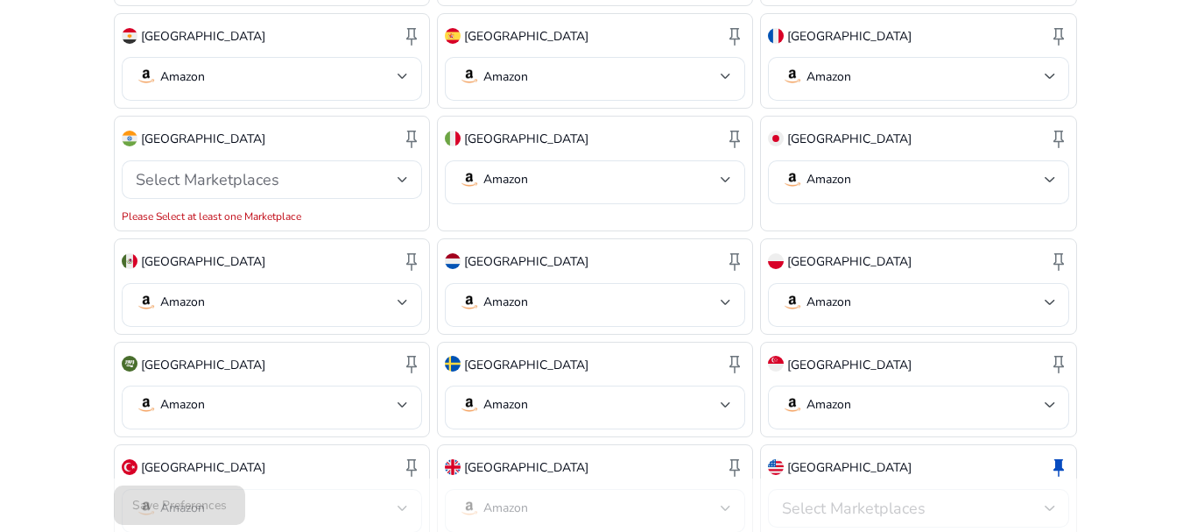
scroll to position [811, 0]
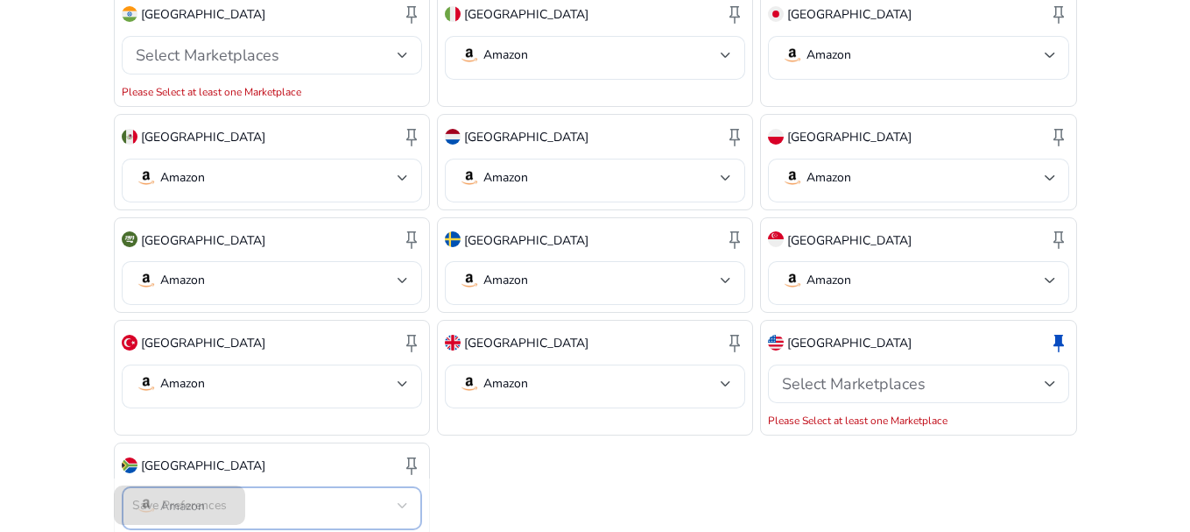
click at [401, 502] on div at bounding box center [403, 505] width 11 height 7
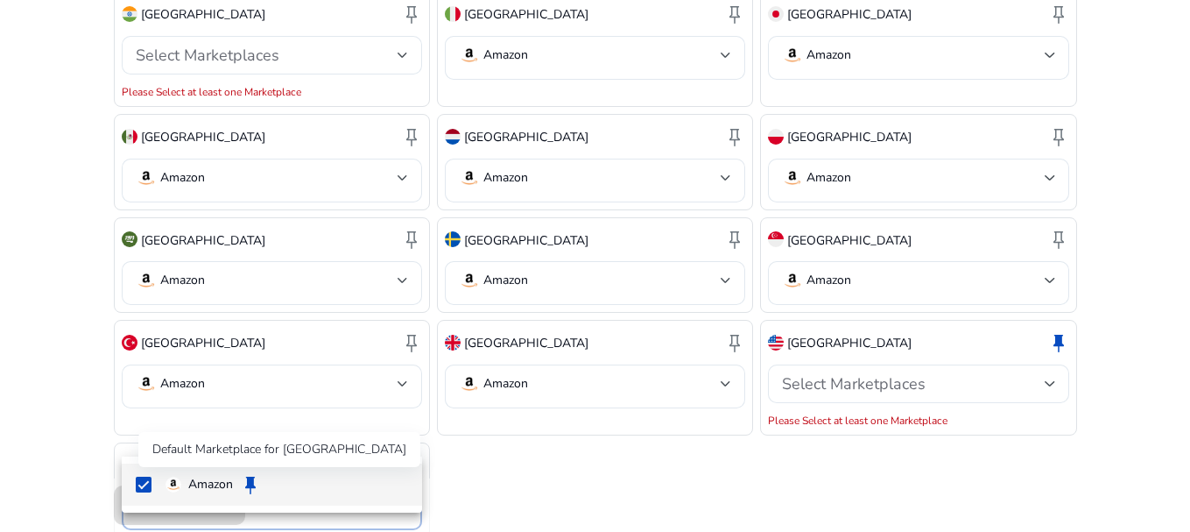
click at [259, 485] on span "keep" at bounding box center [250, 484] width 21 height 21
click at [554, 490] on div at bounding box center [595, 266] width 1190 height 532
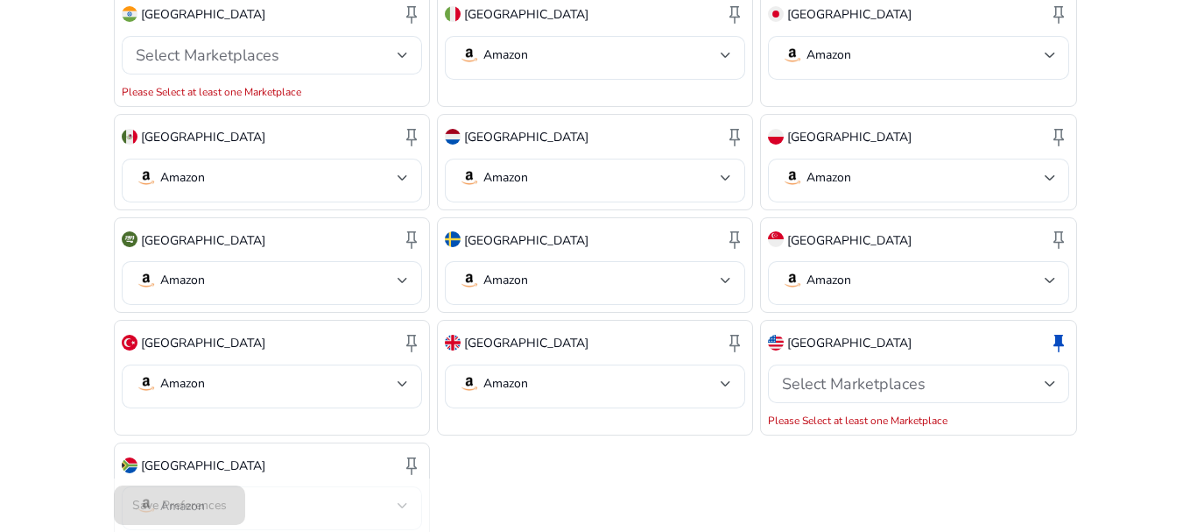
click at [220, 504] on div "Save Preferences" at bounding box center [595, 504] width 963 height 53
